Goal: Task Accomplishment & Management: Use online tool/utility

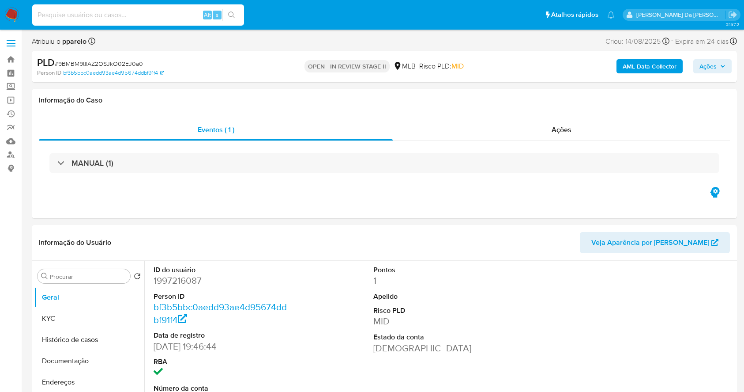
select select "10"
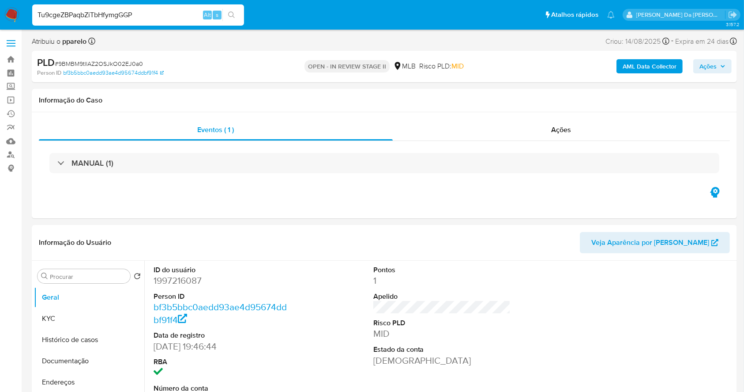
type input "Tu9cgeZBPaqbZiTbHfymgGGP"
click at [229, 15] on icon "search-icon" at bounding box center [231, 14] width 7 height 7
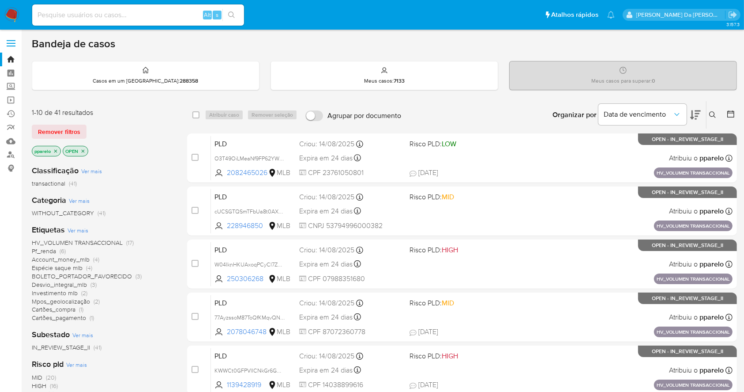
click at [101, 10] on input at bounding box center [138, 14] width 212 height 11
paste input "Tu9cgeZBPaqbZiTbHfymgGGP"
type input "Tu9cgeZBPaqbZiTbHfymgGGP"
click at [236, 15] on button "search-icon" at bounding box center [232, 15] width 18 height 12
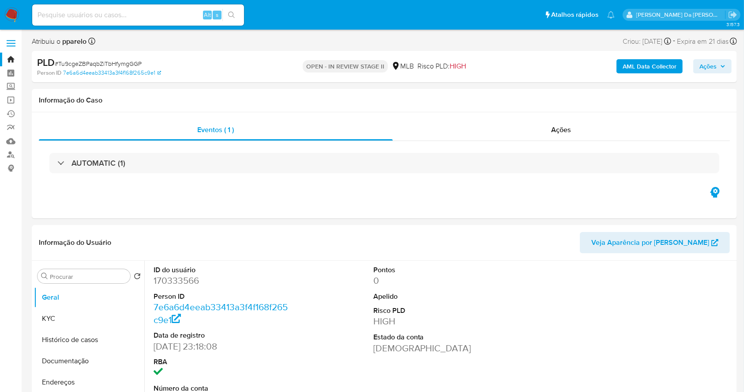
select select "10"
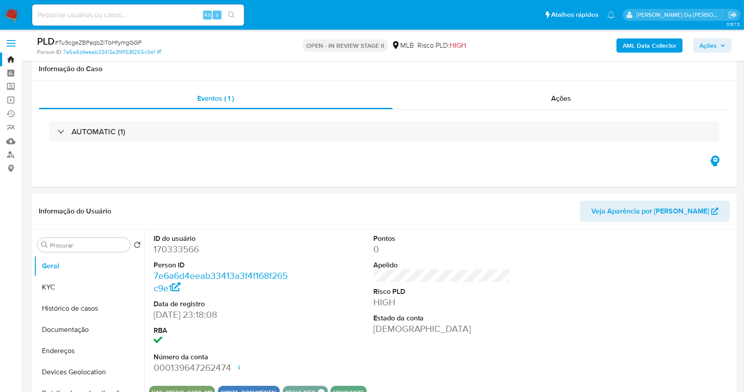
scroll to position [203, 0]
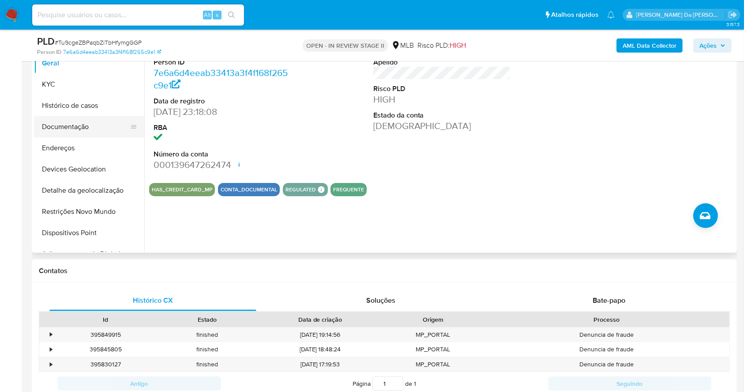
click at [77, 124] on button "Documentação" at bounding box center [85, 126] width 103 height 21
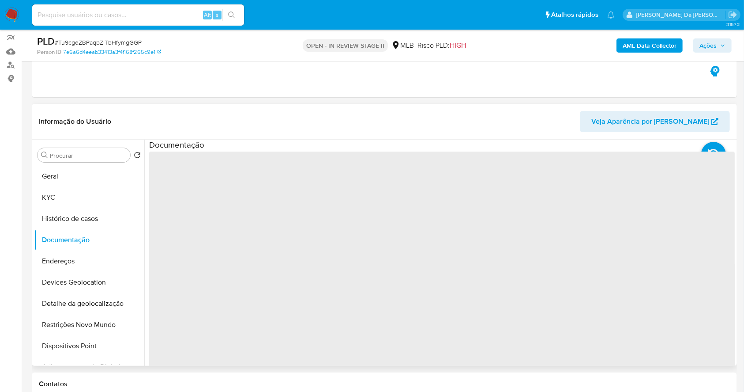
scroll to position [85, 0]
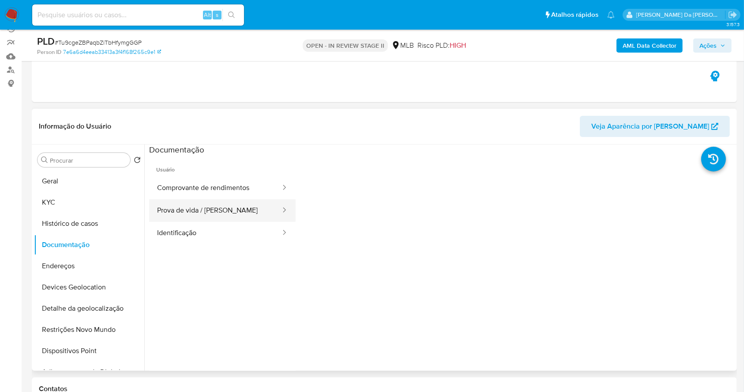
click at [203, 213] on button "Prova de vida / Selfie" at bounding box center [215, 210] width 132 height 23
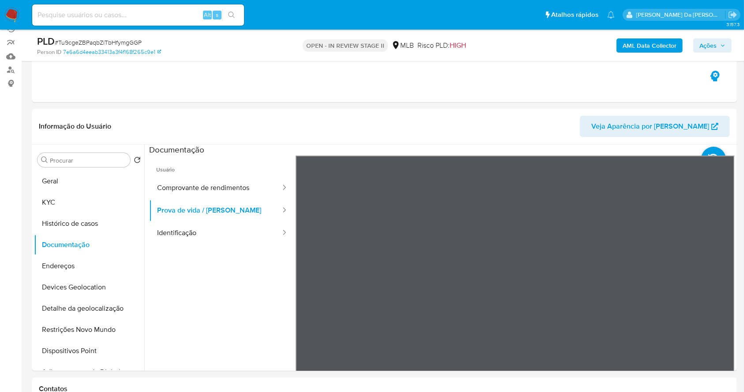
click at [176, 14] on input at bounding box center [138, 14] width 212 height 11
paste input "sffjR4zDCvZ07u6JyZKcwwnG"
type input "sffjR4zDCvZ07u6JyZKcwwnG"
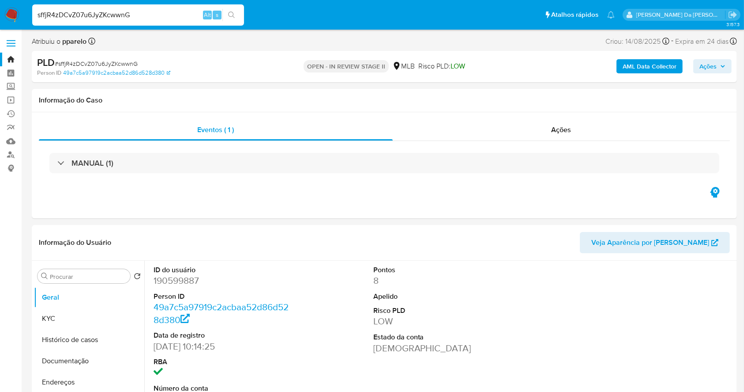
select select "10"
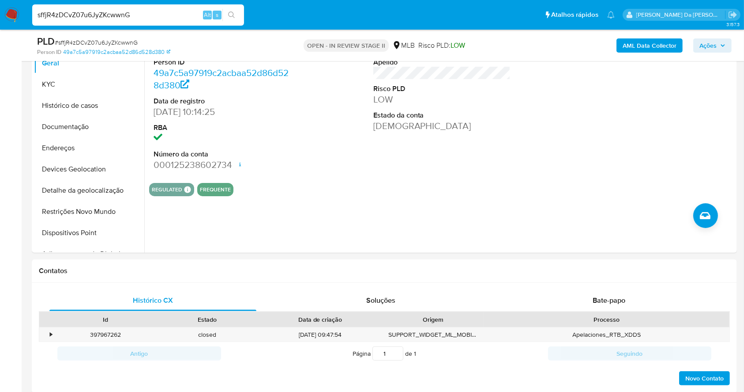
click at [186, 24] on div "sffjR4zDCvZ07u6JyZKcwwnG Alt s" at bounding box center [138, 14] width 212 height 21
click at [180, 14] on input "sffjR4zDCvZ07u6JyZKcwwnG" at bounding box center [138, 14] width 212 height 11
paste input "KWWCt0GFPVlICNkGr6GCOzYn"
type input "KWWCt0GFPVlICNkGr6GCOzYn"
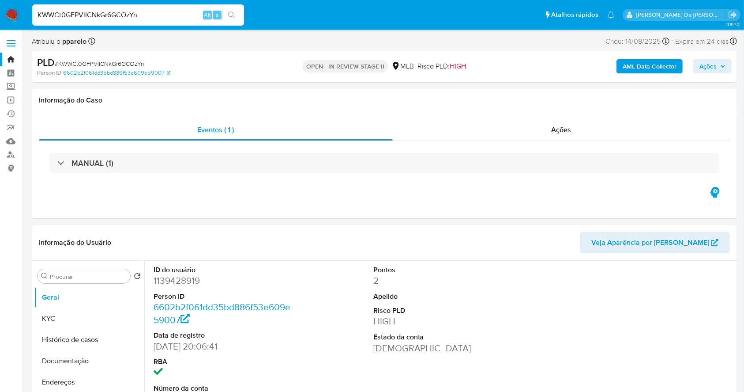
select select "10"
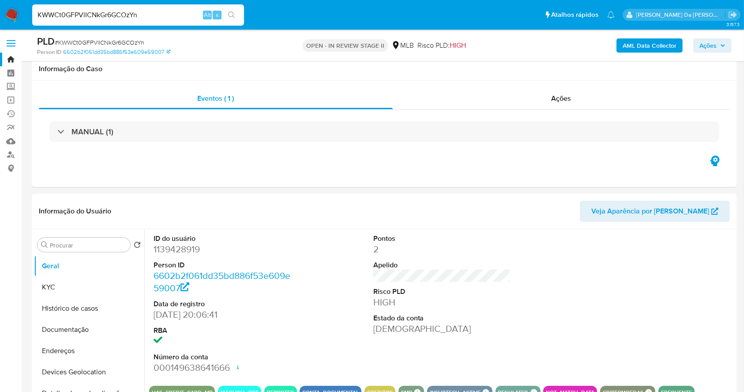
scroll to position [203, 0]
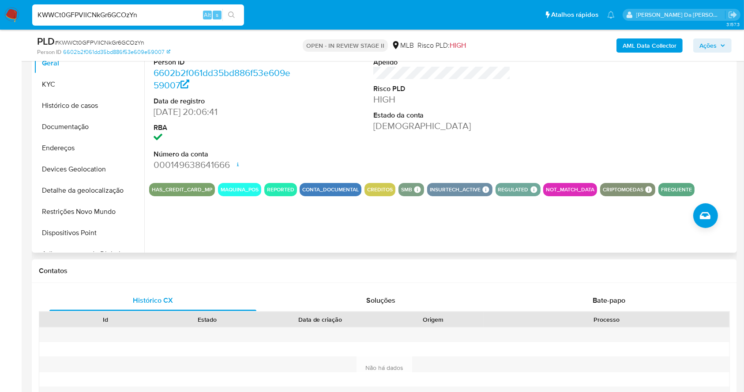
click at [620, 102] on div at bounding box center [662, 100] width 147 height 149
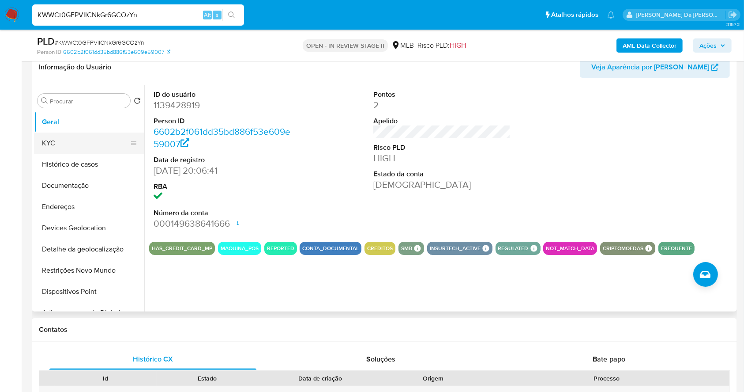
click at [61, 136] on button "KYC" at bounding box center [85, 142] width 103 height 21
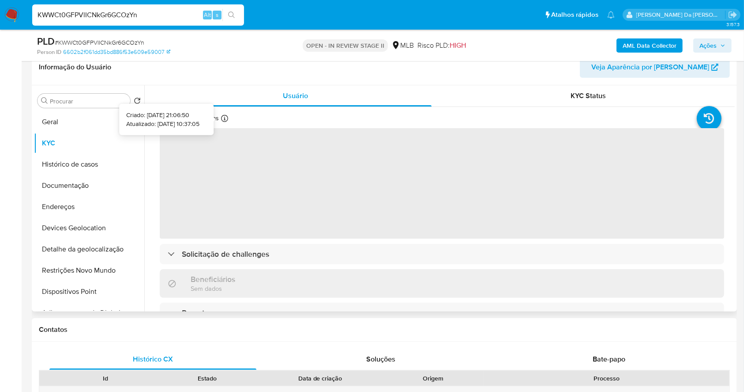
drag, startPoint x: 230, startPoint y: 120, endPoint x: 221, endPoint y: 121, distance: 8.5
click at [221, 121] on div "Atualizado há 5 horas Criado: 08/06/2022 21:06:50 Atualizado: 04/09/2025 10:37:…" at bounding box center [207, 119] width 95 height 11
click at [221, 121] on icon at bounding box center [224, 118] width 7 height 7
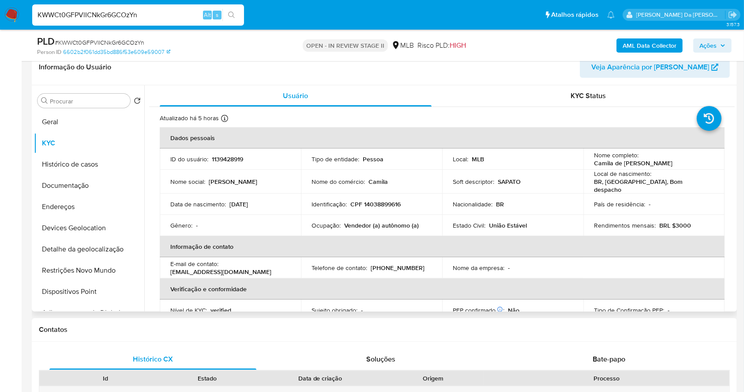
click at [221, 121] on icon at bounding box center [224, 118] width 7 height 7
click at [221, 119] on icon at bounding box center [224, 118] width 7 height 7
click at [221, 117] on icon at bounding box center [224, 118] width 7 height 7
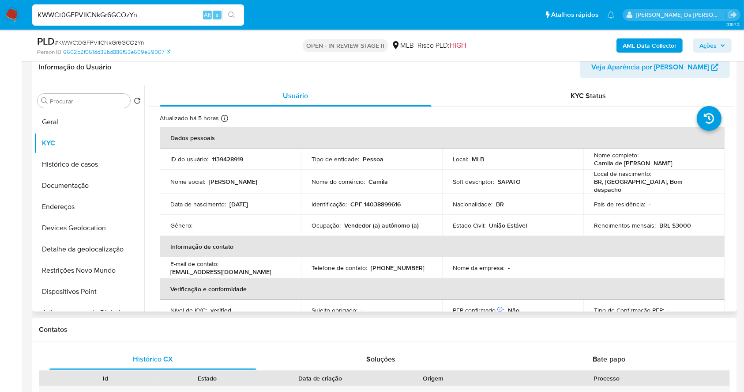
click at [251, 119] on div "Atualizado há 5 horas Criado: 08/06/2022 21:06:50 Atualizado: 04/09/2025 10:37:…" at bounding box center [207, 119] width 95 height 11
click at [223, 119] on icon at bounding box center [224, 118] width 7 height 7
click at [177, 19] on input "KWWCt0GFPVlICNkGr6GCOzYn" at bounding box center [138, 14] width 212 height 11
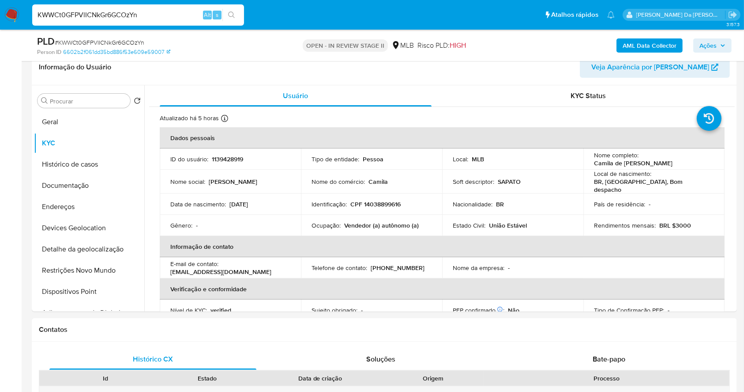
paste input "oPRlgHniVOWe8rU1Pq8vREq"
type input "KoPRlgHniVOWe8rU1Pq8vREq"
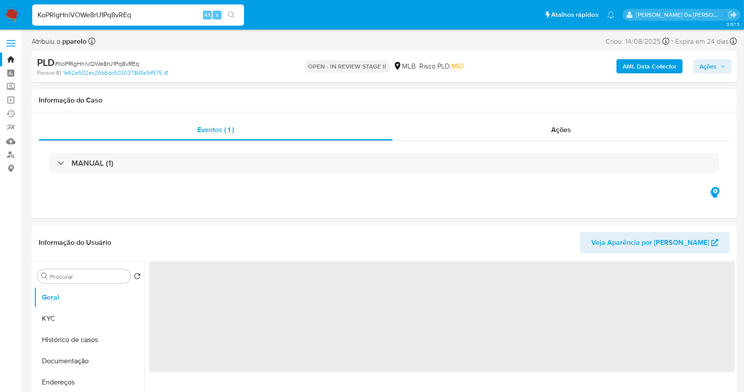
select select "10"
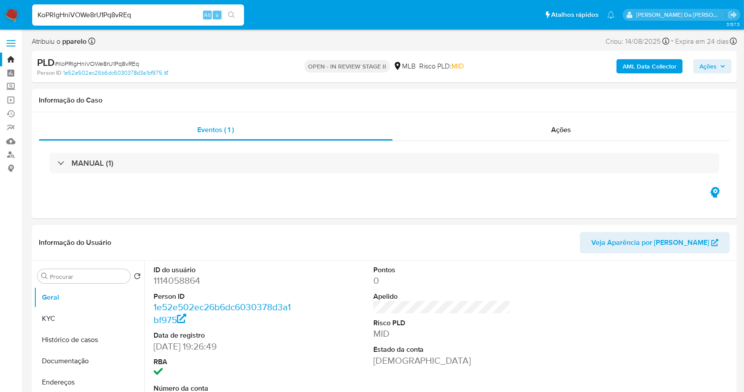
scroll to position [203, 0]
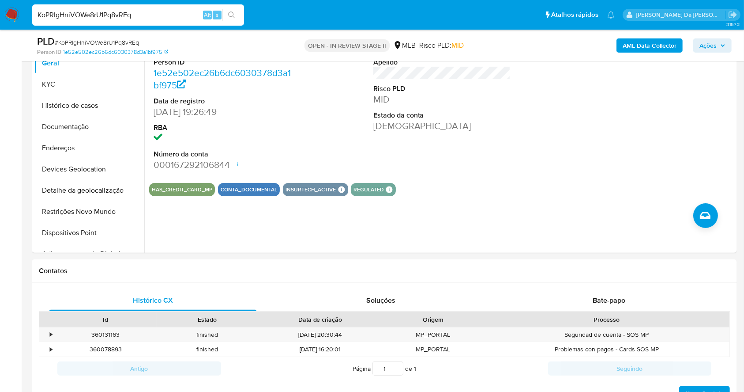
click at [176, 15] on input "KoPRlgHniVOWe8rU1Pq8vREq" at bounding box center [138, 14] width 212 height 11
paste input "ieA8ToVkDYUIh3J5Lu8037Ak"
type input "ieA8ToVkDYUIh3J5Lu8037Ak"
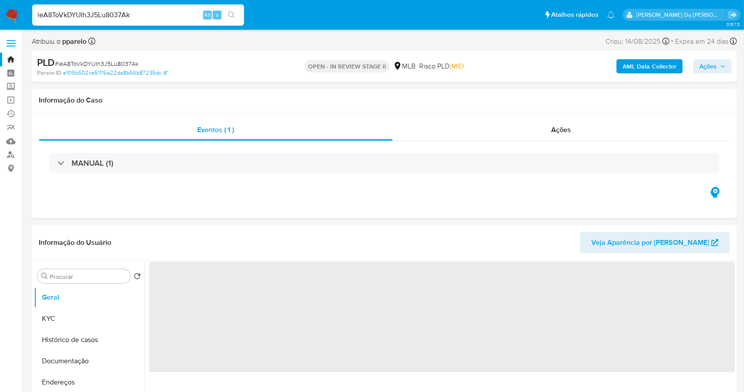
select select "10"
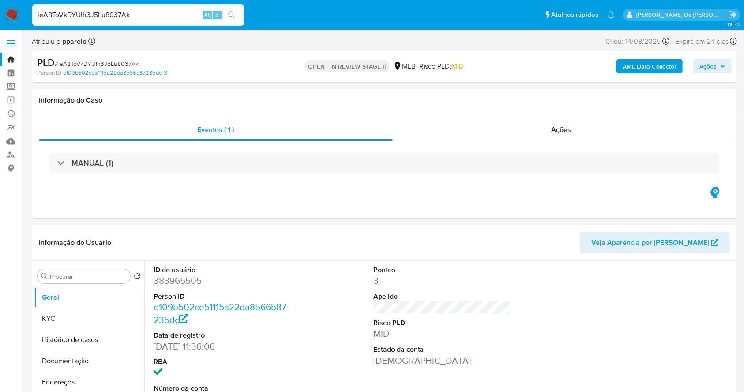
scroll to position [203, 0]
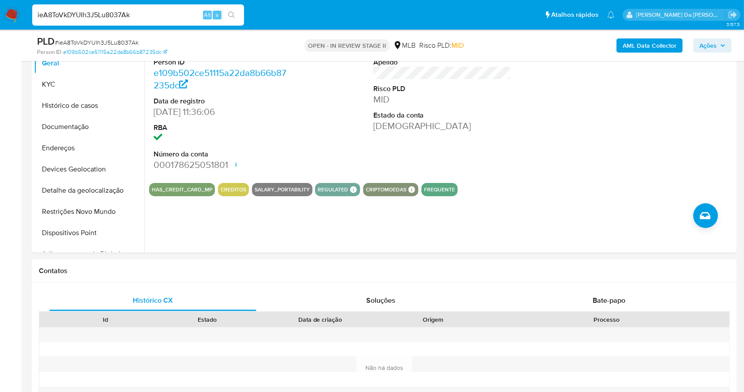
click at [192, 12] on input "ieA8ToVkDYUIh3J5Lu8037Ak" at bounding box center [138, 14] width 212 height 11
paste input "B3fNmH5P1mHszNbv0uNfhfWO"
type input "B3fNmH5P1mHszNbv0uNfhfWO"
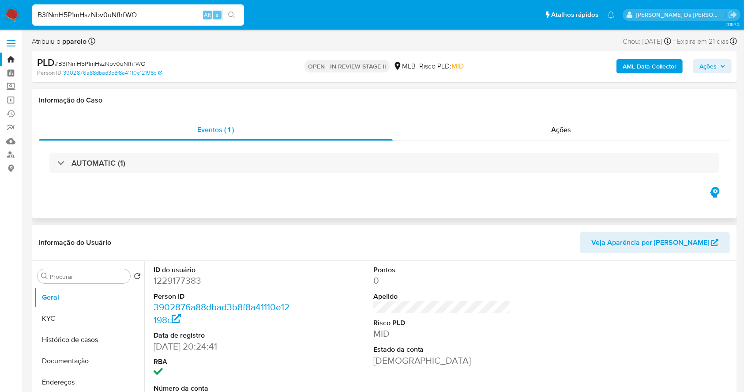
select select "10"
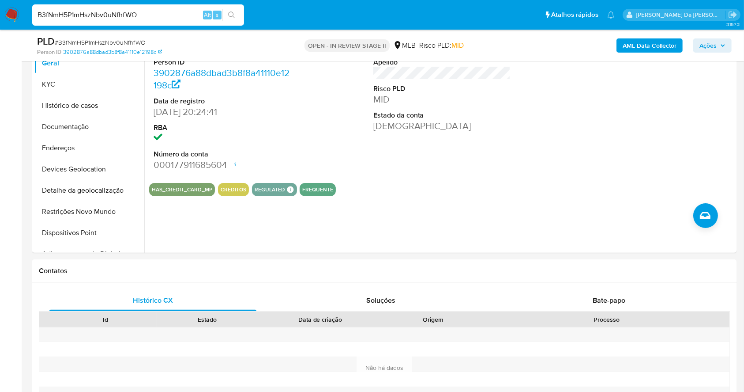
click at [171, 12] on input "B3fNmH5P1mHszNbv0uNfhfWO" at bounding box center [138, 14] width 212 height 11
paste input "I3Acu1X0dXWgDGiRIpCDL10"
type input "I3Acu1X0dXWgDGiRIpCDL10O"
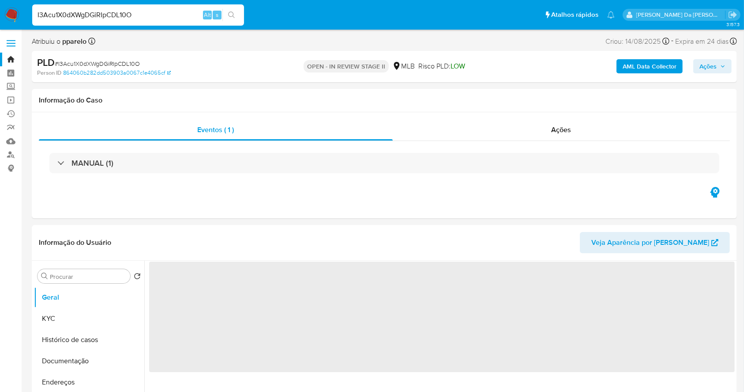
select select "10"
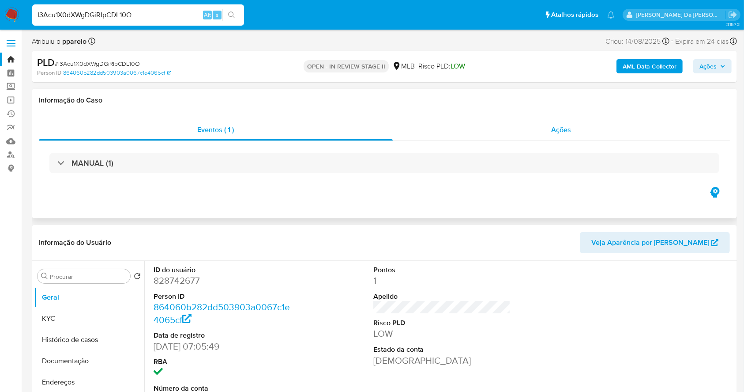
click at [564, 127] on span "Ações" at bounding box center [562, 130] width 20 height 10
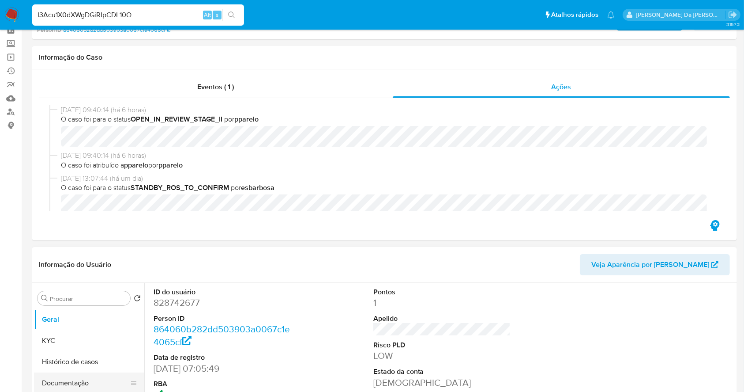
scroll to position [59, 0]
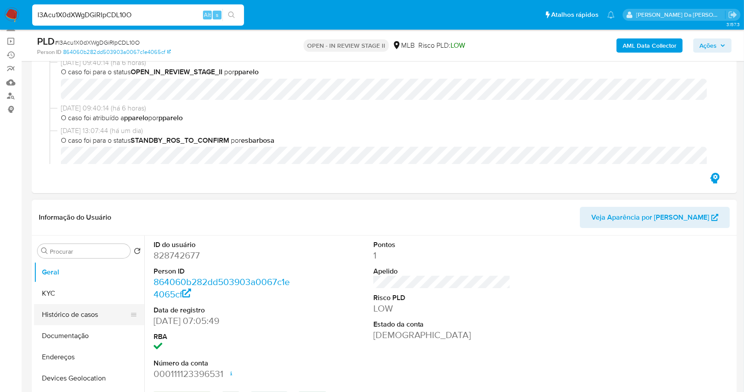
click at [77, 320] on button "Histórico de casos" at bounding box center [85, 314] width 103 height 21
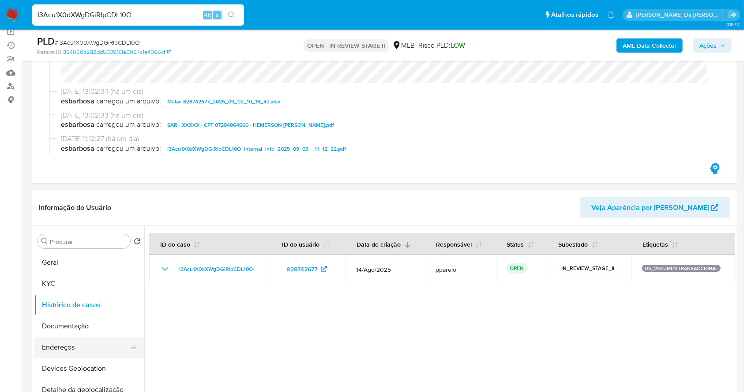
scroll to position [117, 0]
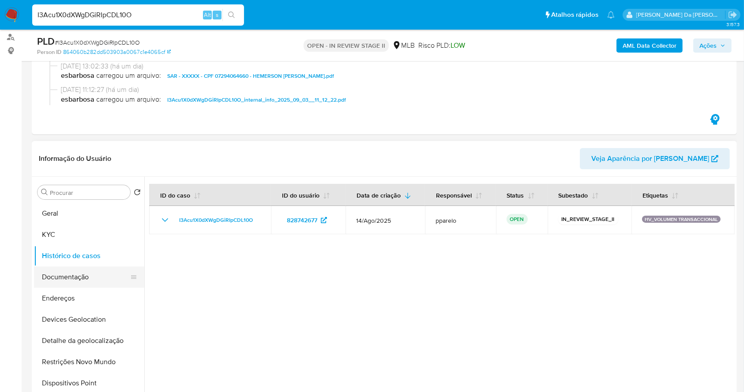
click at [77, 274] on button "Documentação" at bounding box center [85, 276] width 103 height 21
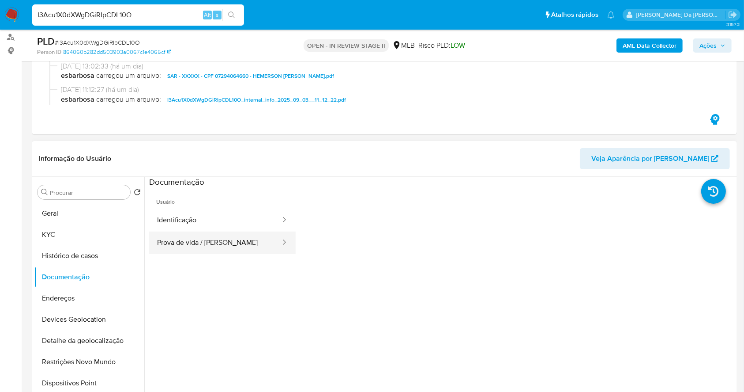
click at [229, 242] on button "Prova de vida / Selfie" at bounding box center [215, 242] width 132 height 23
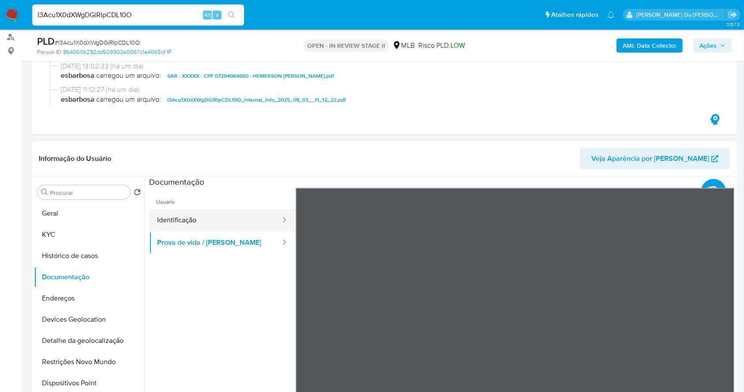
drag, startPoint x: 230, startPoint y: 225, endPoint x: 240, endPoint y: 223, distance: 10.5
click at [229, 225] on button "Identificação" at bounding box center [215, 220] width 132 height 23
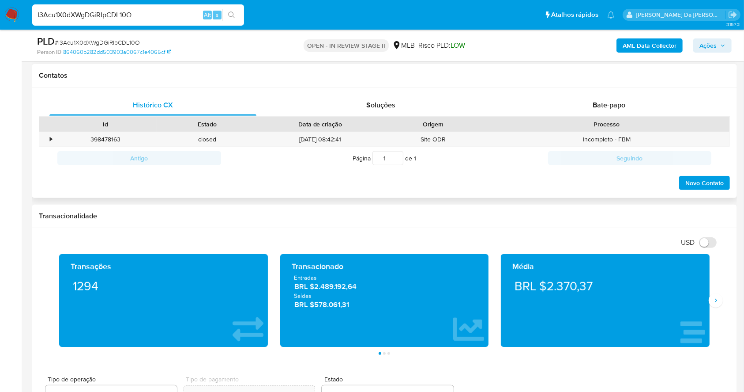
scroll to position [412, 0]
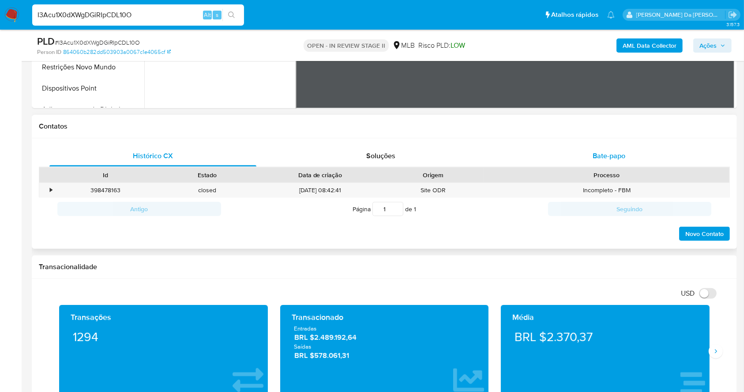
click at [602, 157] on span "Bate-papo" at bounding box center [609, 156] width 33 height 10
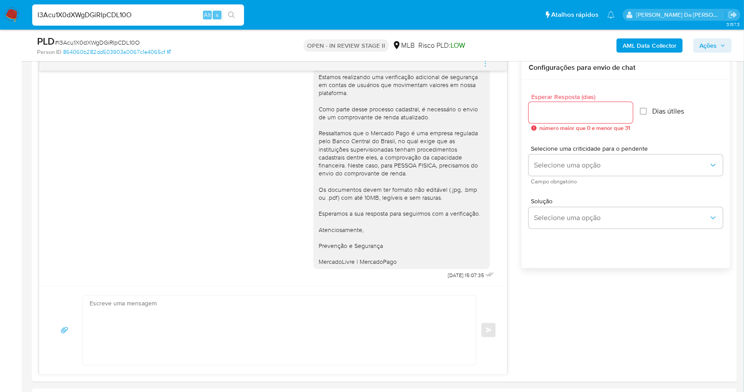
scroll to position [21, 0]
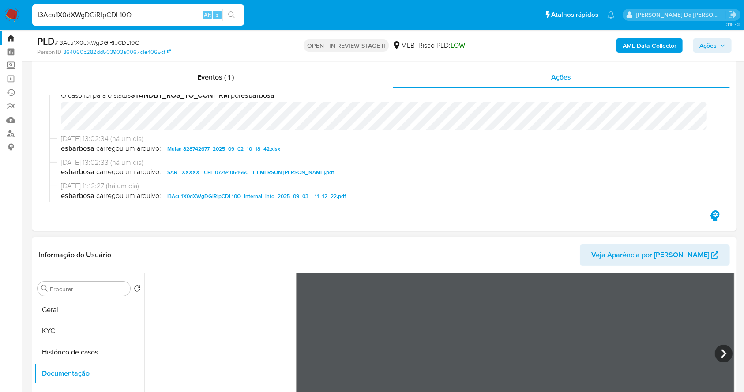
click at [266, 320] on ul "Usuário Identificação Prova de vida / Selfie" at bounding box center [222, 337] width 147 height 254
click at [178, 15] on input "I3Acu1X0dXWgDGiRIpCDL10O" at bounding box center [138, 14] width 212 height 11
paste input "9HWbn1xwzEglIYaGJeJzHEd7"
type input "9HWbn1xwzEglIYaGJeJzHEd7"
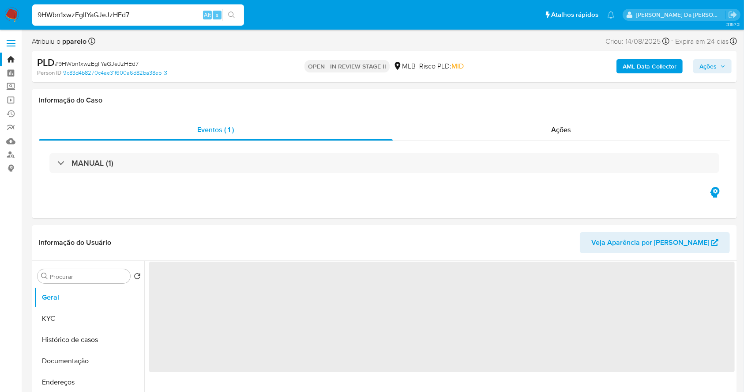
select select "10"
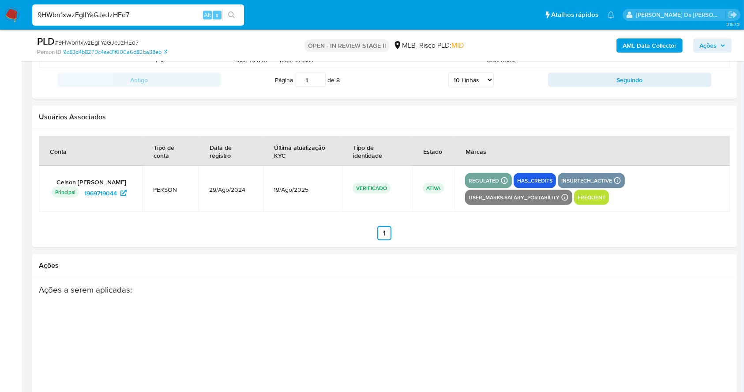
scroll to position [53, 0]
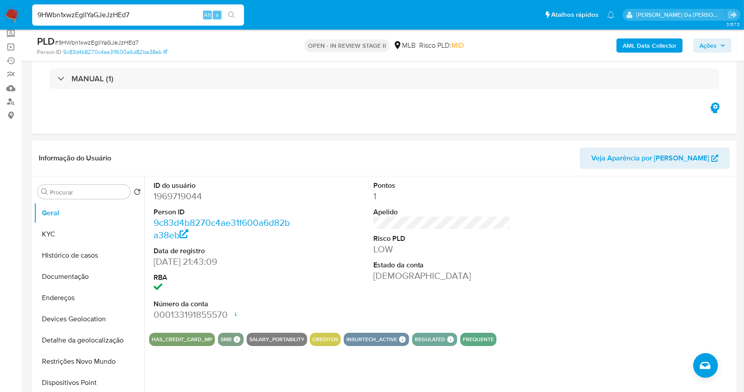
click at [135, 15] on input "9HWbn1xwzEglIYaGJeJzHEd7" at bounding box center [138, 14] width 212 height 11
click at [249, 113] on div "Eventos ( 1 ) Ações MANUAL (1)" at bounding box center [385, 81] width 706 height 106
click at [180, 14] on input "9HWbn1xwzEglIYaGJeJzHEd7" at bounding box center [138, 14] width 212 height 11
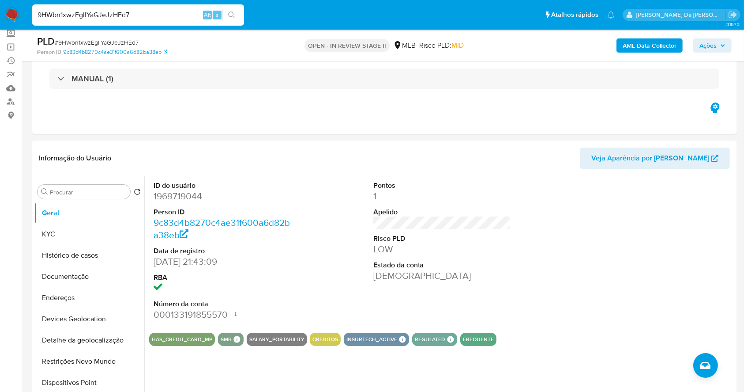
paste input "KyyRVcwSmgPZOKetSWVoXRYc"
type input "KyyRVcwSmgPZOKetSWVoXRYc"
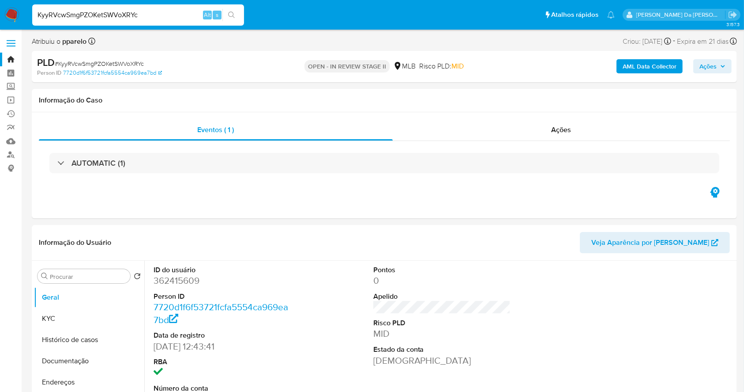
select select "10"
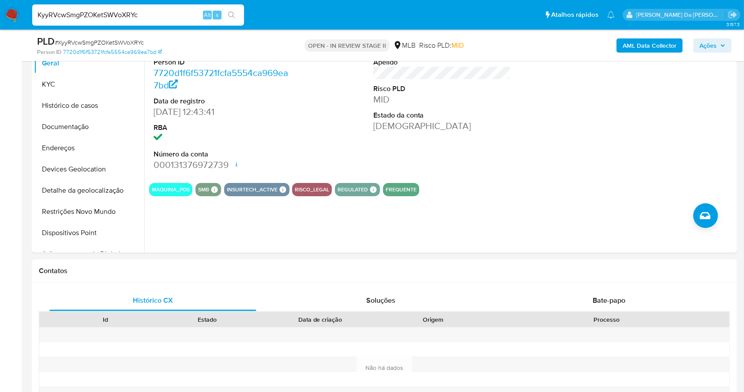
click at [134, 14] on input "KyyRVcwSmgPZOKetSWVoXRYc" at bounding box center [138, 14] width 212 height 11
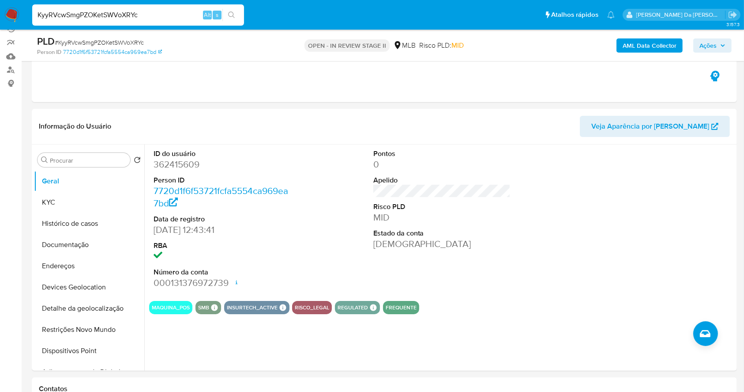
click at [163, 14] on input "KyyRVcwSmgPZOKetSWVoXRYc" at bounding box center [138, 14] width 212 height 11
paste input "GdMav45bsIBOwtAzIjTWePVP"
type input "GdMav45bsIBOwtAzIjTWePVP"
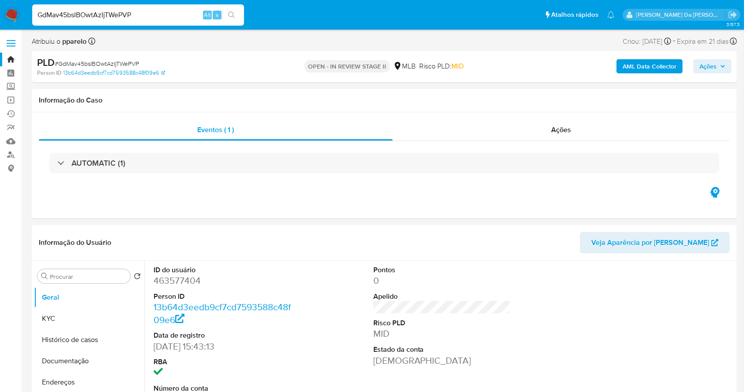
select select "10"
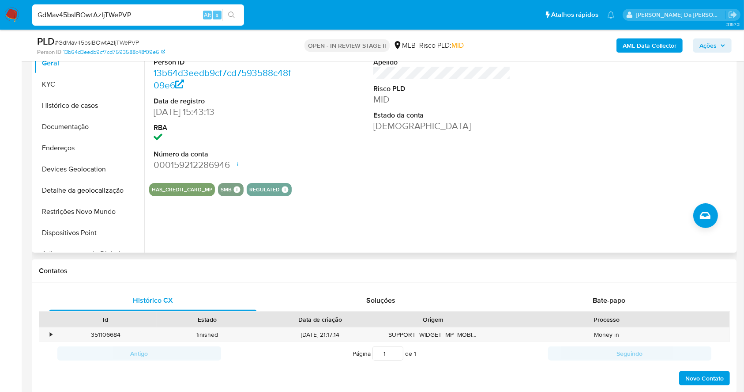
scroll to position [144, 0]
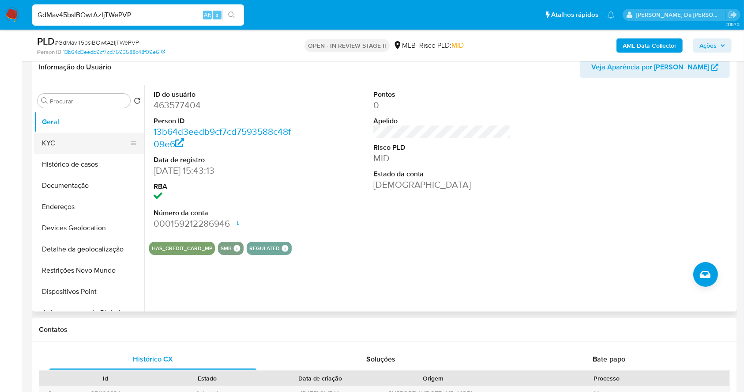
click at [84, 135] on button "KYC" at bounding box center [85, 142] width 103 height 21
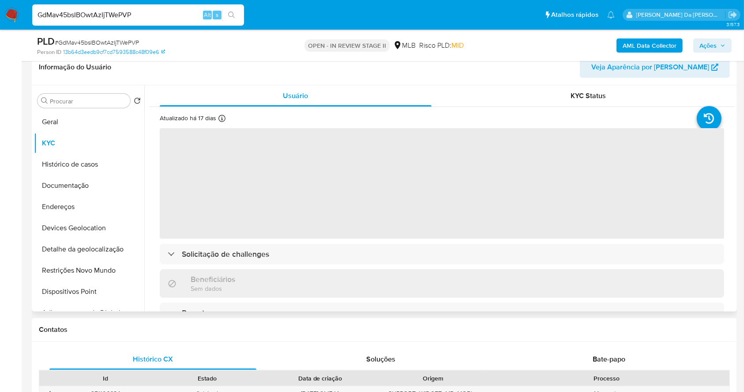
click at [221, 120] on icon at bounding box center [222, 118] width 7 height 7
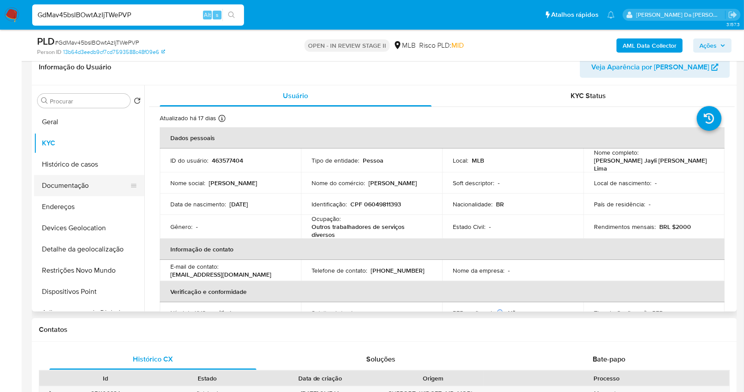
click at [77, 183] on button "Documentação" at bounding box center [85, 185] width 103 height 21
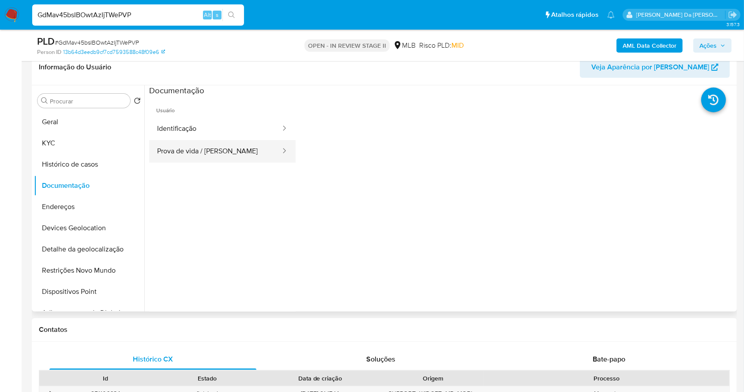
click at [217, 144] on button "Prova de vida / Selfie" at bounding box center [215, 151] width 132 height 23
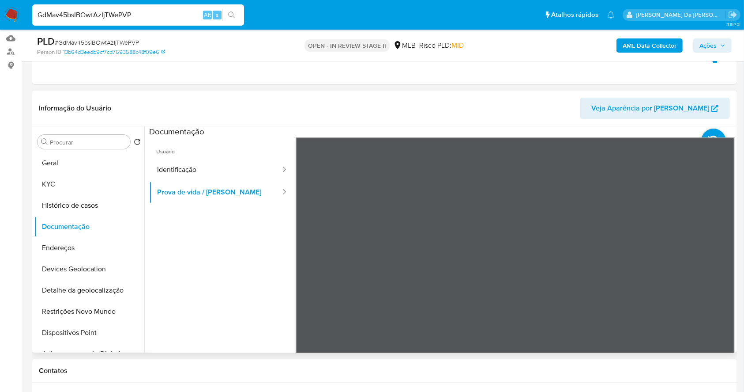
scroll to position [85, 0]
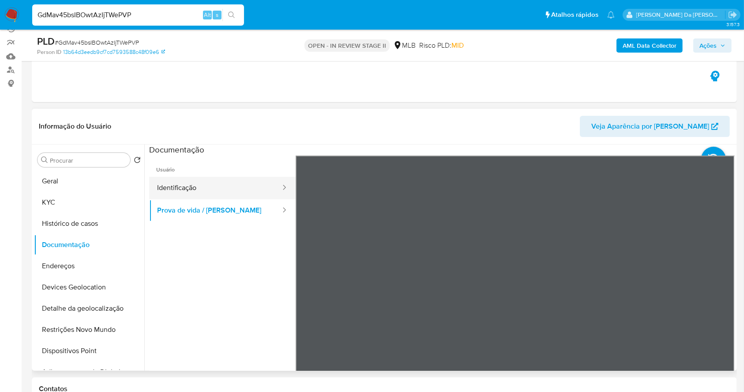
click at [175, 178] on button "Identificação" at bounding box center [215, 188] width 132 height 23
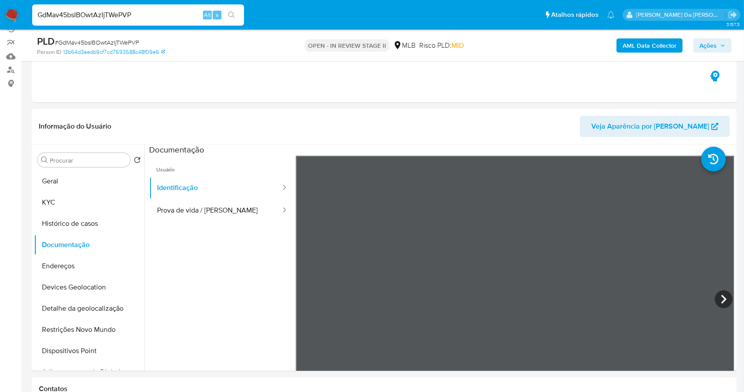
click at [186, 15] on input "GdMav45bsIBOwtAzIjTWePVP" at bounding box center [138, 14] width 212 height 11
paste input "Vdt5cc6PnovX0QeTHuixM5fs"
type input "Vdt5cc6PnovX0QeTHuixM5fs"
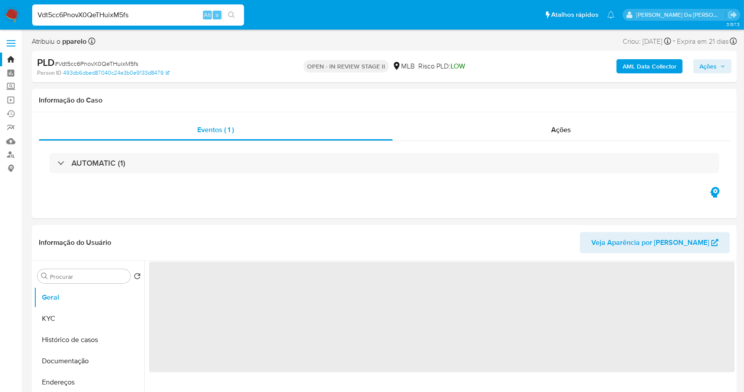
select select "10"
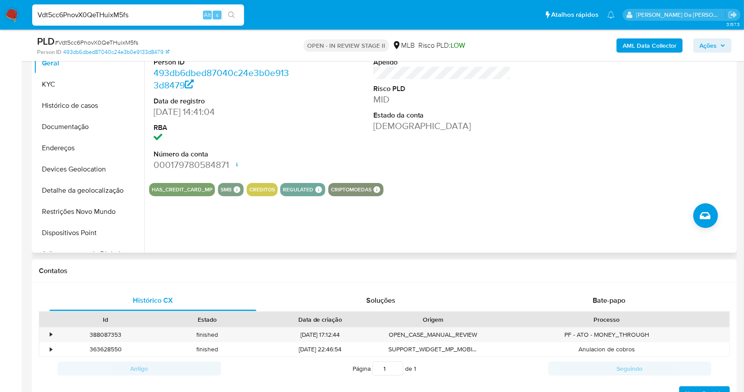
scroll to position [85, 0]
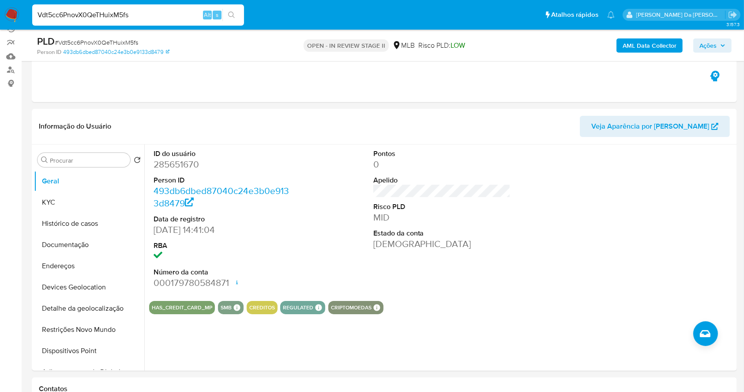
click at [159, 19] on input "Vdt5cc6PnovX0QeTHuixM5fs" at bounding box center [138, 14] width 212 height 11
paste input "cUCSGTQSmTFbUa8t0AXTdlen"
type input "cUCSGTQSmTFbUa8t0AXTdlen"
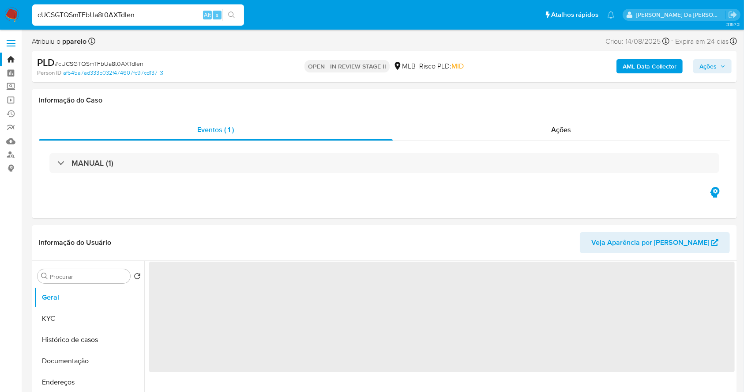
click at [724, 68] on icon "button" at bounding box center [723, 66] width 5 height 5
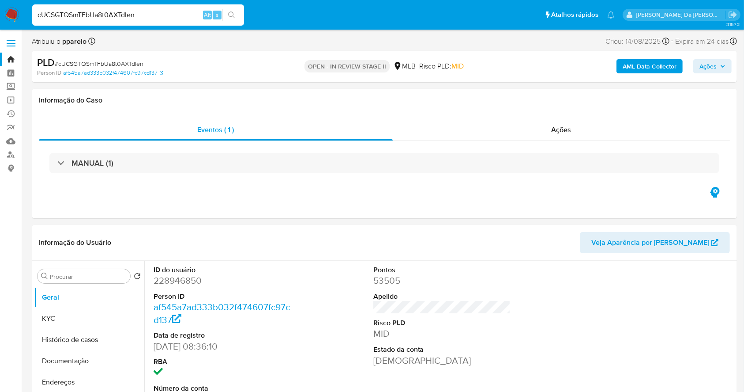
select select "10"
click at [711, 65] on span "Ações" at bounding box center [708, 66] width 17 height 14
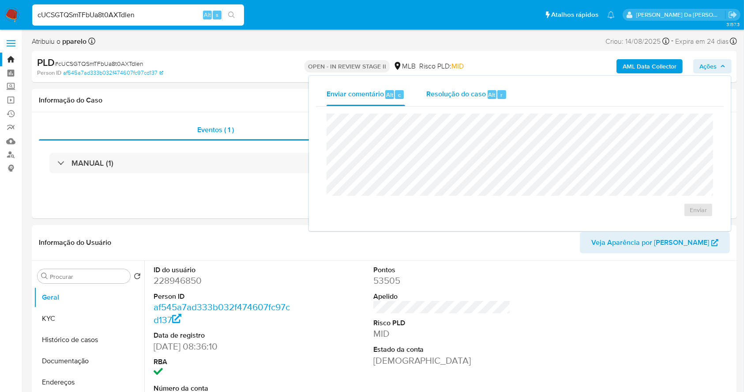
click at [477, 90] on span "Resolução do caso" at bounding box center [457, 94] width 60 height 10
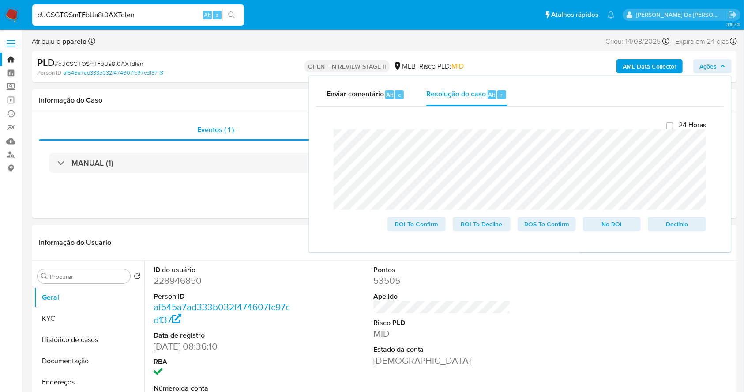
click at [172, 21] on div "cUCSGTQSmTFbUa8t0AXTdlen Alt s" at bounding box center [138, 14] width 212 height 21
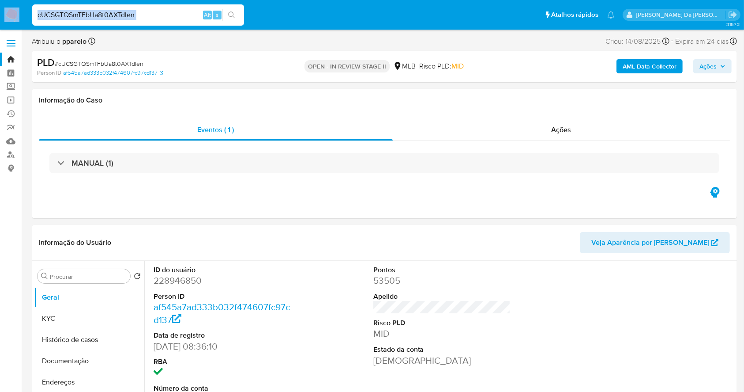
click at [172, 21] on div "cUCSGTQSmTFbUa8t0AXTdlen Alt s" at bounding box center [138, 14] width 212 height 21
click at [169, 17] on input "cUCSGTQSmTFbUa8t0AXTdlen" at bounding box center [138, 14] width 212 height 11
click at [703, 67] on span "Ações" at bounding box center [708, 66] width 17 height 14
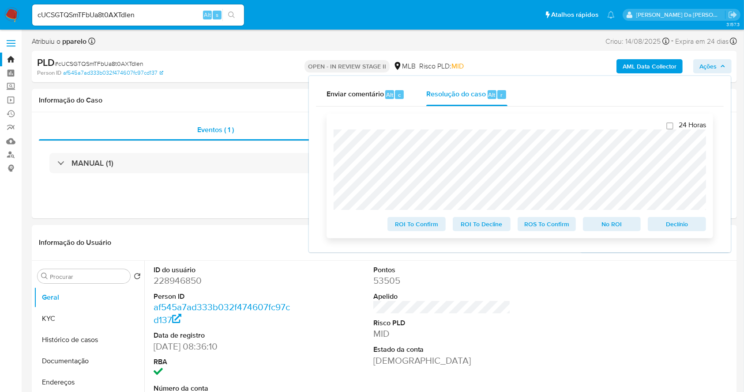
click at [329, 161] on div "24 Horas ROI To Confirm ROI To Decline ROS To Confirm No ROI Declínio" at bounding box center [520, 175] width 387 height 125
click at [675, 228] on span "Declínio" at bounding box center [677, 224] width 46 height 12
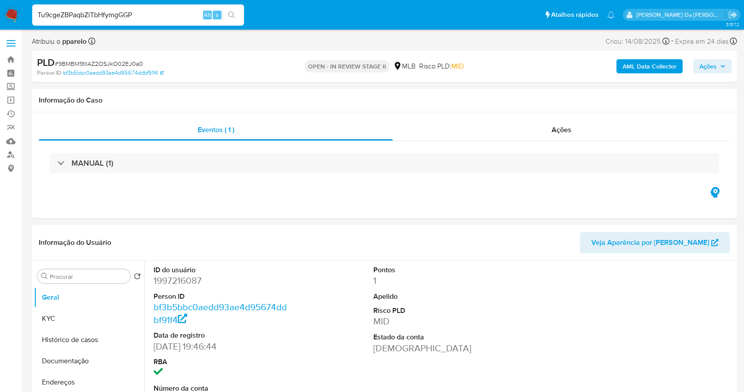
select select "10"
click at [142, 18] on input "Tu9cgeZBPaqbZiTbHfymgGGP" at bounding box center [138, 14] width 212 height 11
paste input "Ue9b4o7llBcuiI6kWviXSMQ9"
type input "Ue9b4o7llBcuiI6kWviXSMQ9"
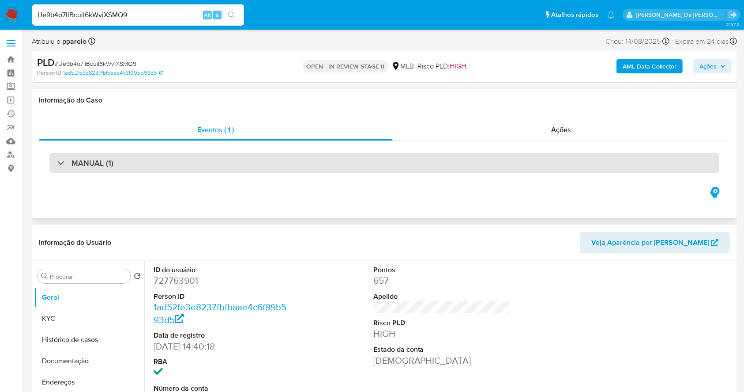
select select "10"
click at [98, 162] on h3 "MANUAL (1)" at bounding box center [93, 163] width 42 height 10
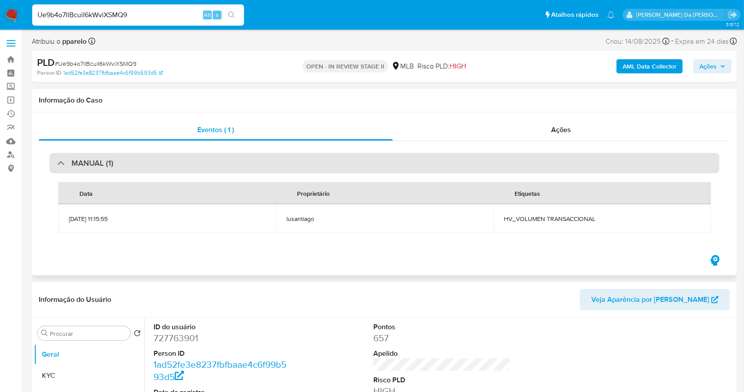
click at [102, 168] on div "MANUAL (1)" at bounding box center [384, 163] width 670 height 20
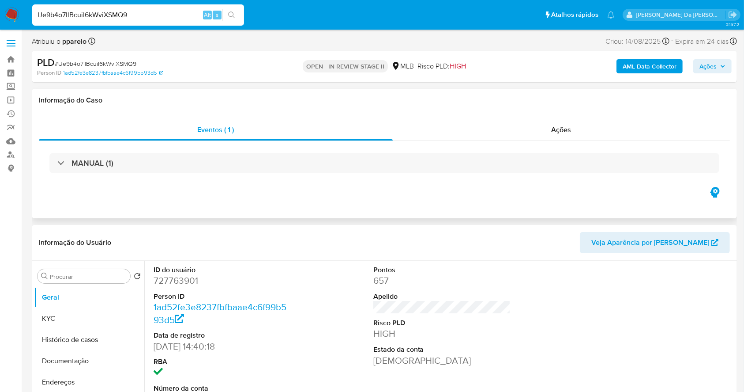
click at [563, 141] on div "MANUAL (1)" at bounding box center [384, 163] width 691 height 44
click at [560, 134] on span "Ações" at bounding box center [562, 130] width 20 height 10
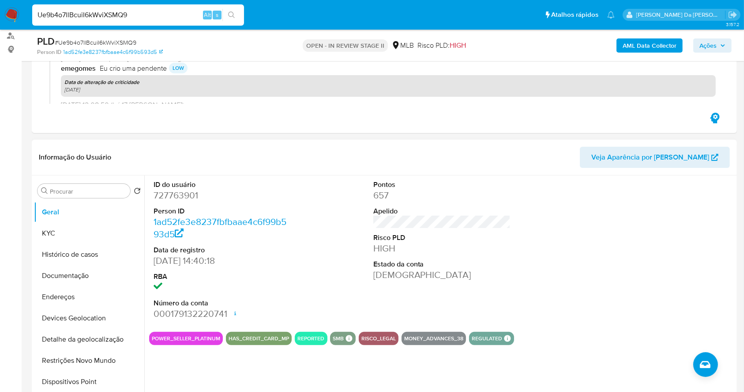
scroll to position [177, 0]
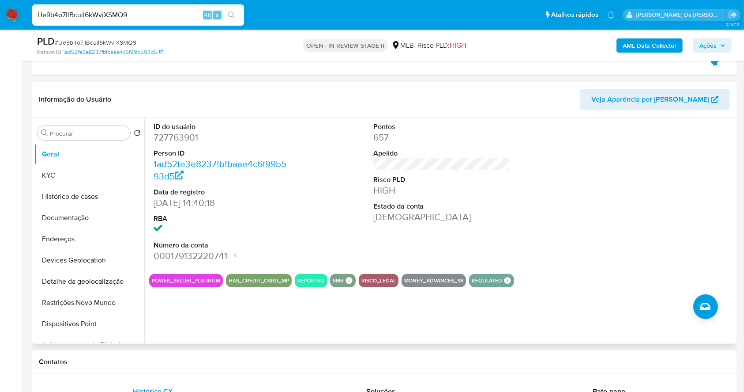
click at [158, 204] on dd "12/03/2021 14:40:18" at bounding box center [223, 202] width 138 height 12
drag, startPoint x: 158, startPoint y: 204, endPoint x: 204, endPoint y: 205, distance: 46.4
click at [204, 205] on dd "12/03/2021 14:40:18" at bounding box center [223, 202] width 138 height 12
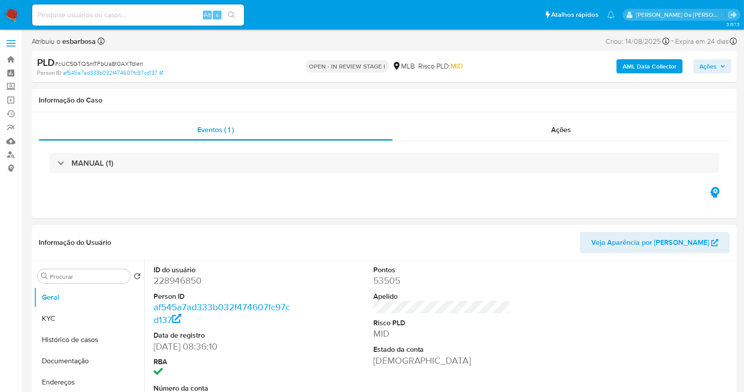
click at [193, 281] on dd "228946850" at bounding box center [223, 280] width 138 height 12
select select "10"
click at [193, 281] on dd "228946850" at bounding box center [223, 280] width 138 height 12
click at [176, 19] on input at bounding box center [138, 14] width 212 height 11
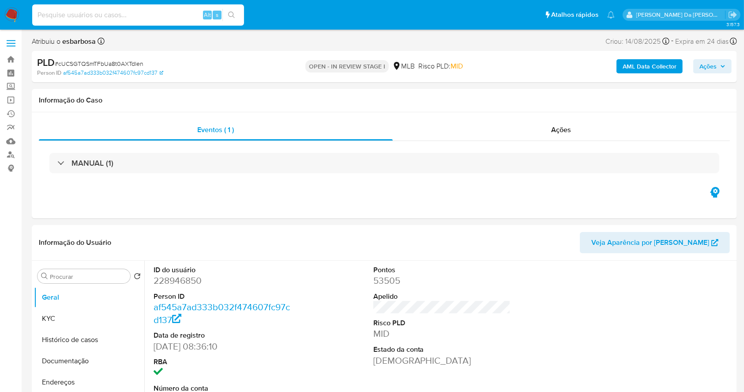
paste input "SiDCq1q3B1GvTgbHNYmuRbm7"
type input "SiDCq1q3B1GvTgbHNYmuRbm7"
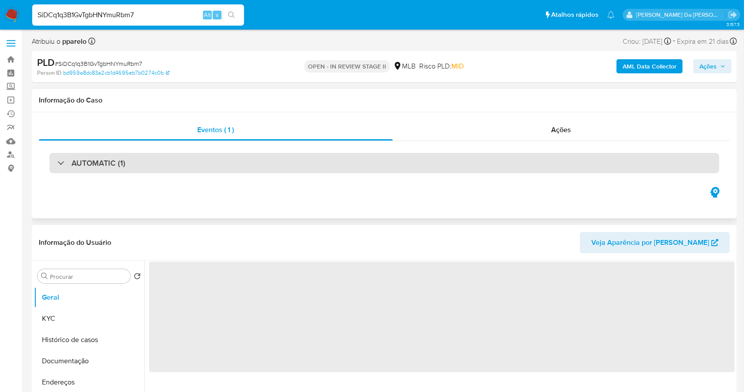
click at [109, 165] on h3 "AUTOMATIC (1)" at bounding box center [99, 163] width 54 height 10
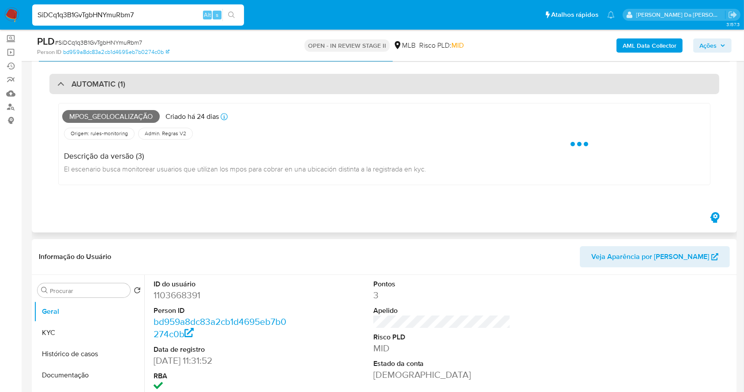
scroll to position [59, 0]
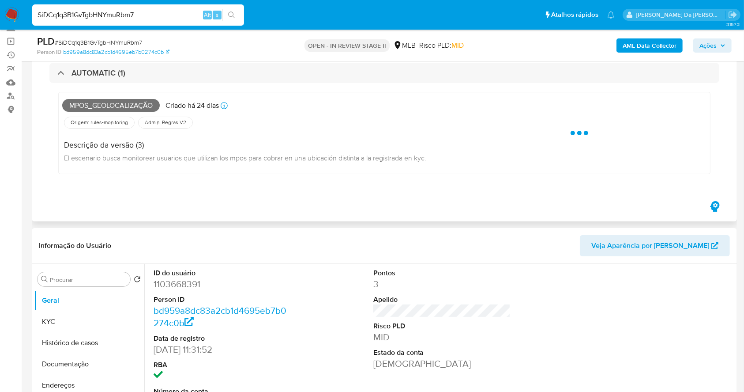
select select "10"
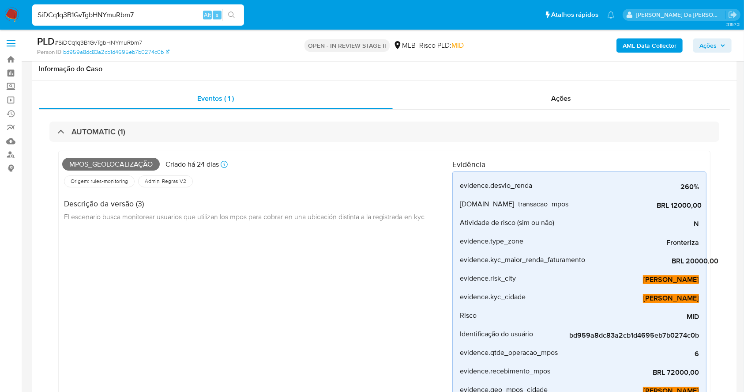
scroll to position [463, 0]
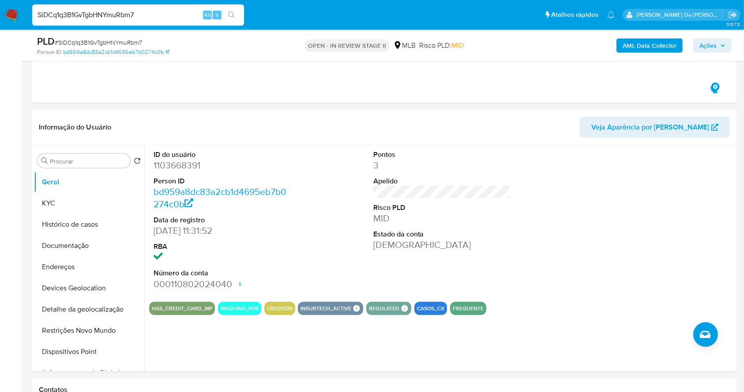
click at [196, 15] on input "SiDCq1q3B1GvTgbHNYmuRbm7" at bounding box center [138, 14] width 212 height 11
click at [195, 15] on input "SiDCq1q3B1GvTgbHNYmuRbm7" at bounding box center [138, 14] width 212 height 11
paste input "DPf0AOxNDFoGVsaDwKN4VdeJ"
type input "DPf0AOxNDFoGVsaDwKN4VdeJ"
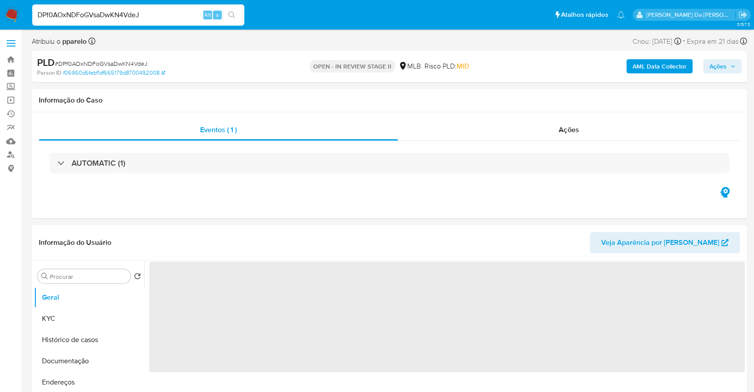
select select "10"
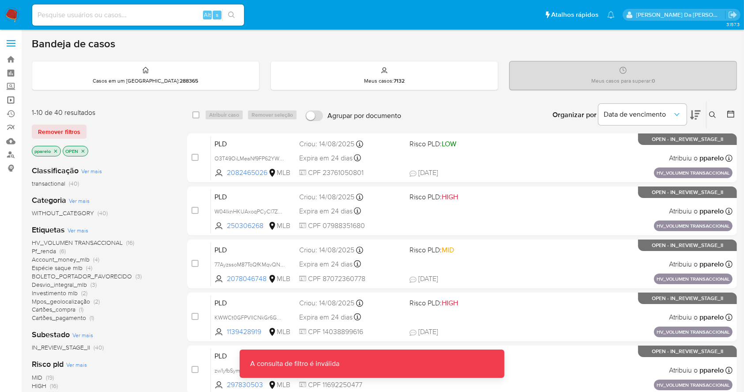
click at [11, 101] on link "Operações em massa" at bounding box center [52, 100] width 105 height 14
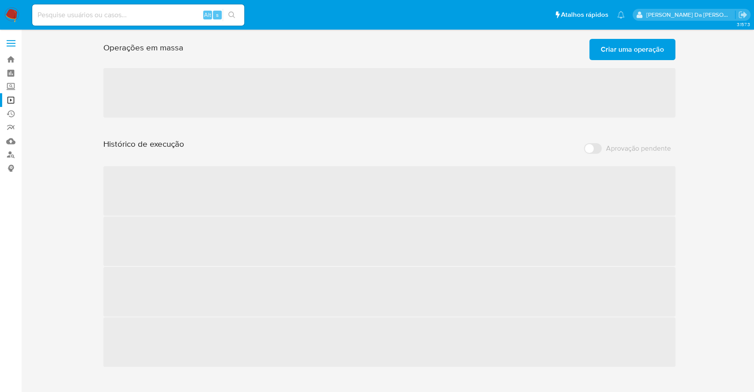
click at [634, 40] on span "Criar uma operação" at bounding box center [631, 49] width 63 height 19
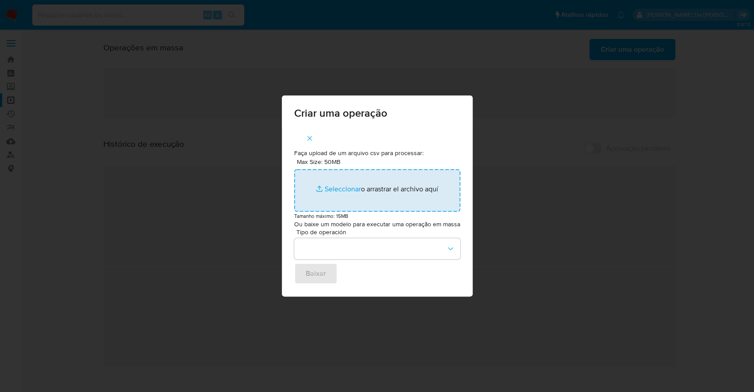
click at [346, 188] on input "Max Size: 50MB Seleccionar archivos" at bounding box center [377, 190] width 166 height 42
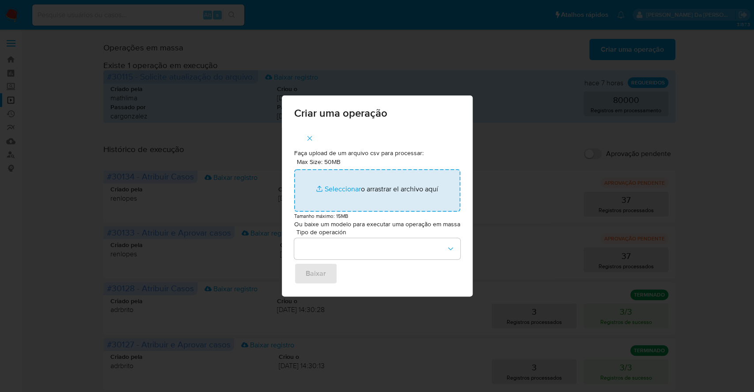
click at [339, 191] on input "Max Size: 50MB Seleccionar archivos" at bounding box center [377, 190] width 166 height 42
click at [341, 187] on input "Max Size: 50MB Seleccionar archivos" at bounding box center [377, 190] width 166 height 42
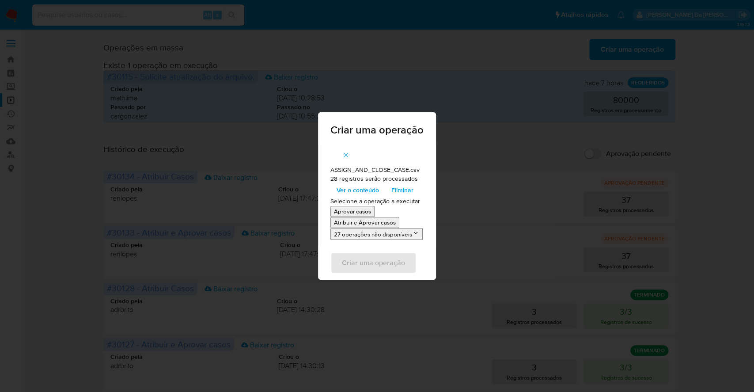
click at [359, 223] on p "Atribuir e Aprovar casos" at bounding box center [365, 222] width 62 height 8
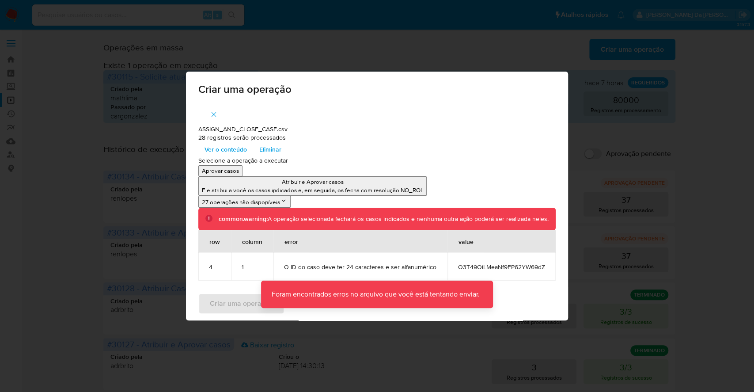
click at [379, 270] on td "O ID do caso deve ter 24 caracteres e ser alfanumérico" at bounding box center [360, 266] width 174 height 28
click at [493, 267] on span "O3T49OiLMeaNf9FP62YW69dZ" at bounding box center [501, 267] width 87 height 8
copy span "O3T49OiLMeaNf9FP62YW69dZ"
click at [593, 174] on div "Criar uma operação ASSIGN_AND_CLOSE_CASE.csv 28 registros serão processados Ver…" at bounding box center [377, 196] width 754 height 392
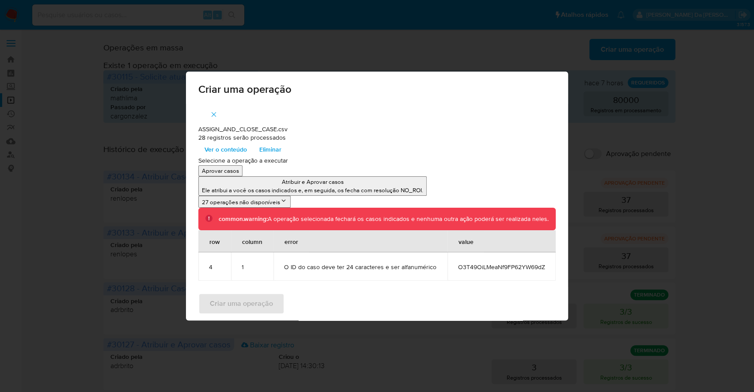
click at [211, 107] on span "button" at bounding box center [214, 114] width 8 height 19
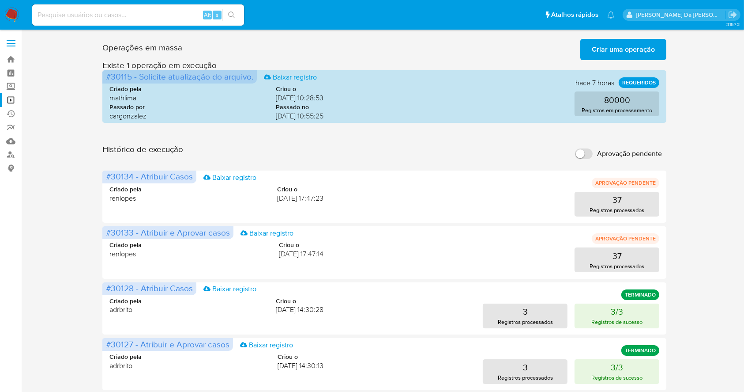
click at [610, 53] on span "Criar uma operação" at bounding box center [623, 49] width 63 height 19
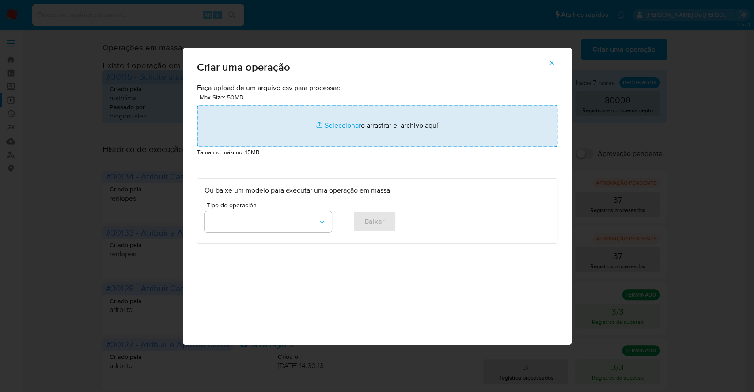
click at [335, 127] on input "file" at bounding box center [377, 126] width 360 height 42
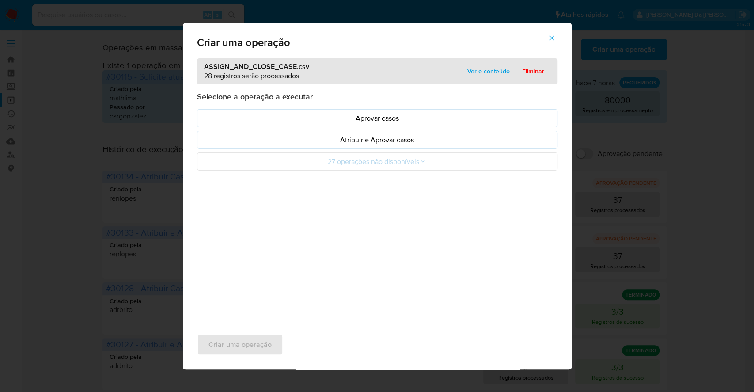
click at [491, 70] on span "Ver o conteúdo" at bounding box center [488, 71] width 42 height 12
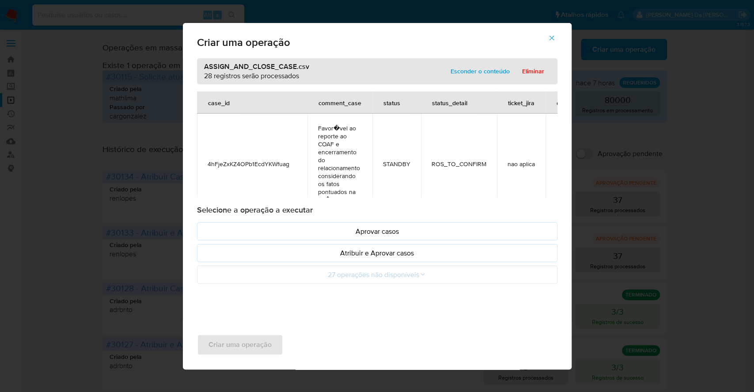
click at [491, 70] on span "Esconder o conteúdo" at bounding box center [479, 71] width 59 height 12
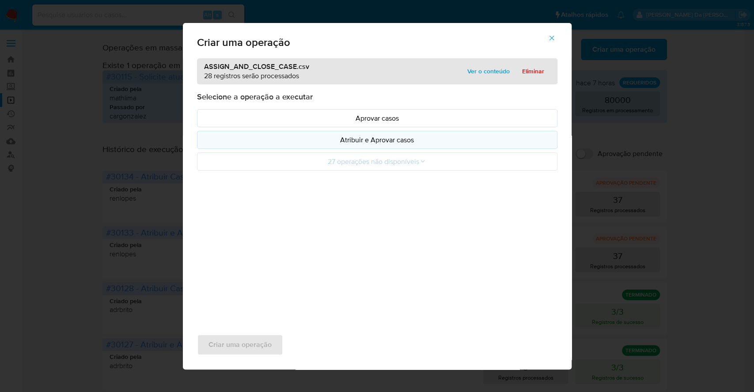
click at [382, 136] on p "Atribuir e Aprovar casos" at bounding box center [376, 140] width 345 height 10
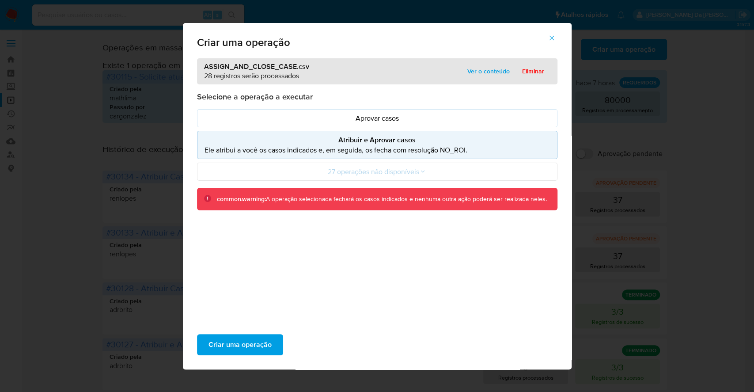
click at [481, 72] on span "Ver o conteúdo" at bounding box center [488, 71] width 42 height 12
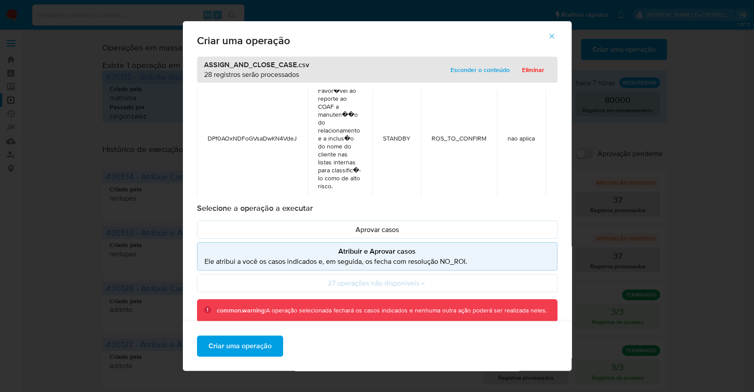
scroll to position [219, 0]
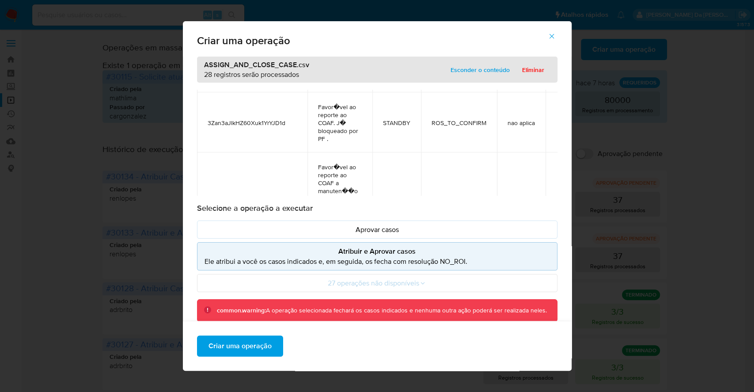
click at [258, 348] on span "Criar uma operação" at bounding box center [239, 345] width 63 height 19
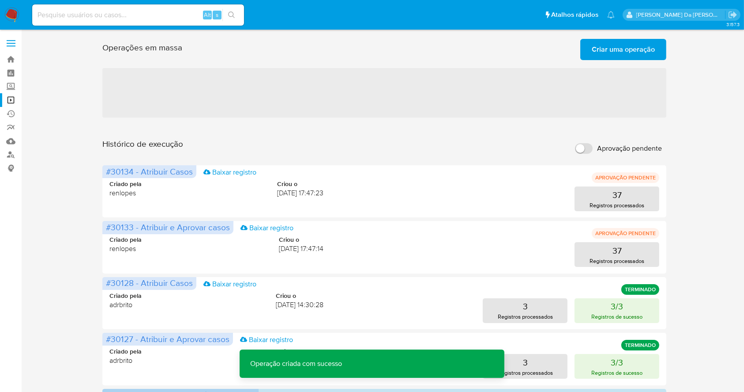
click at [623, 57] on span "Criar uma operação" at bounding box center [623, 49] width 63 height 19
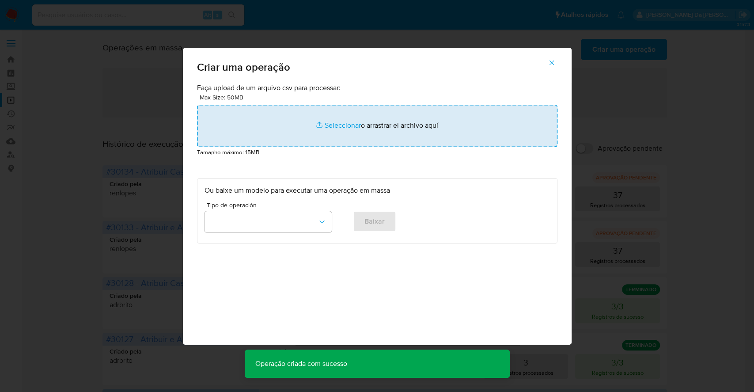
click at [346, 129] on input "file" at bounding box center [377, 126] width 360 height 42
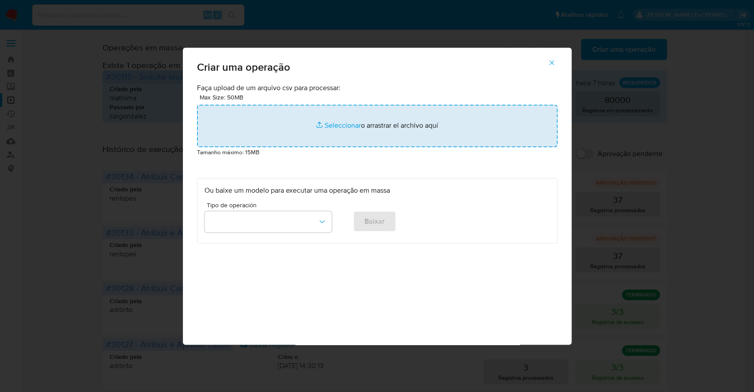
click at [339, 125] on input "file" at bounding box center [377, 126] width 360 height 42
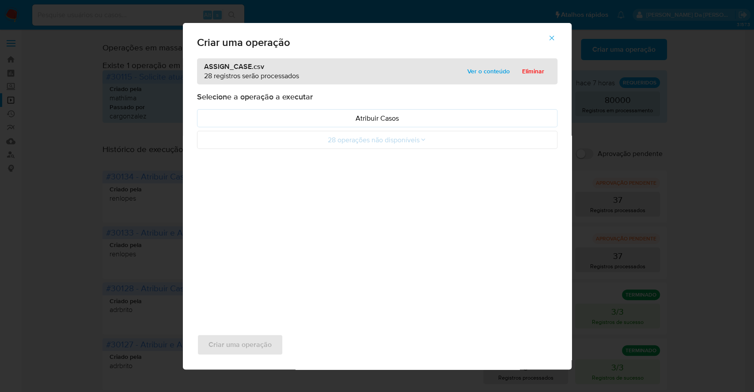
click at [498, 72] on span "Ver o conteúdo" at bounding box center [488, 71] width 42 height 12
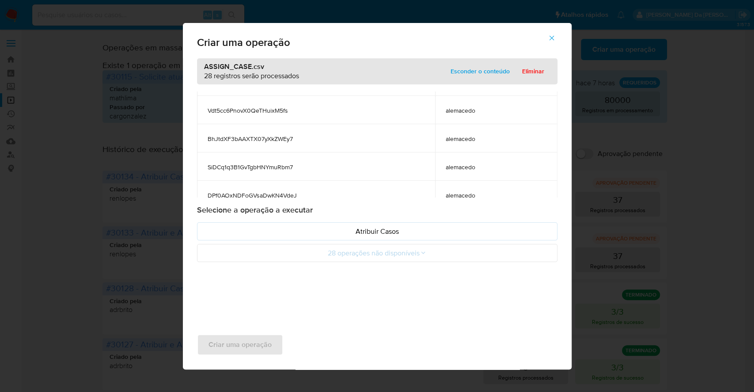
scroll to position [707, 0]
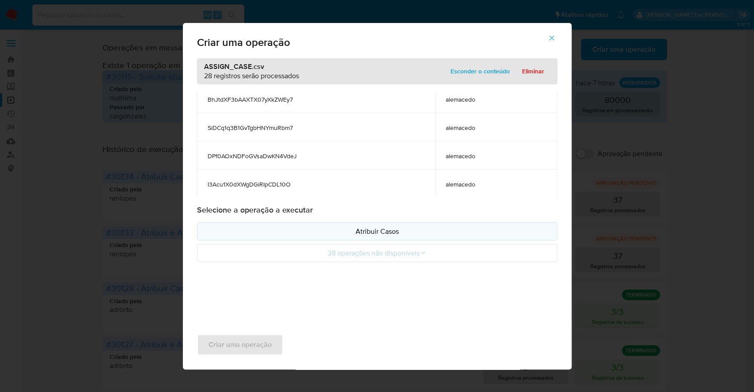
click at [358, 228] on p "Atribuir Casos" at bounding box center [376, 231] width 345 height 10
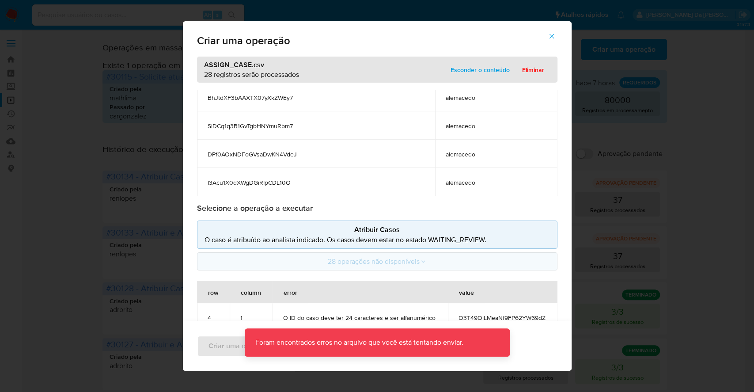
scroll to position [16, 0]
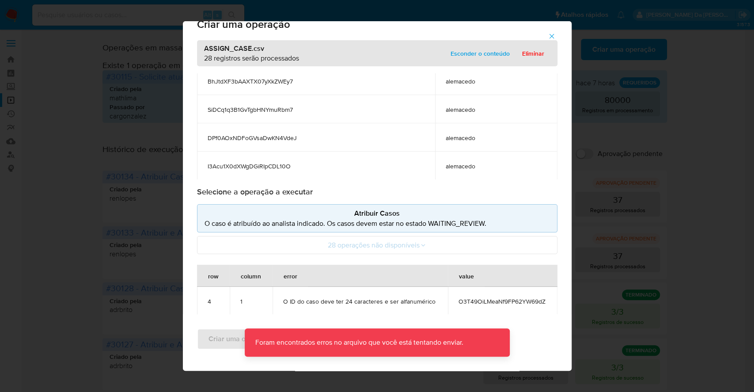
click at [464, 302] on span "O3T49OiLMeaNf9FP62YW69dZ" at bounding box center [502, 301] width 88 height 8
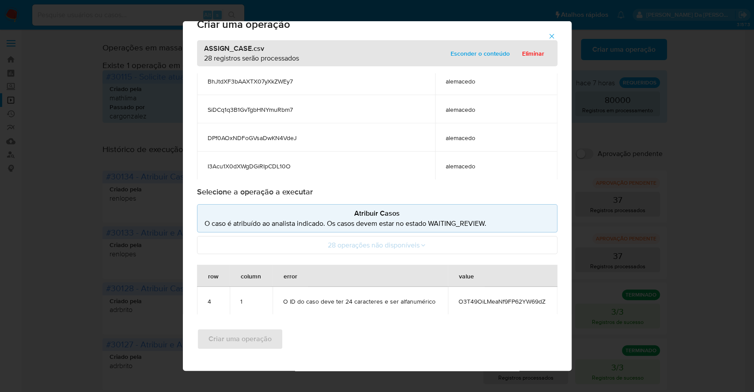
click at [555, 34] on icon "button" at bounding box center [551, 36] width 8 height 8
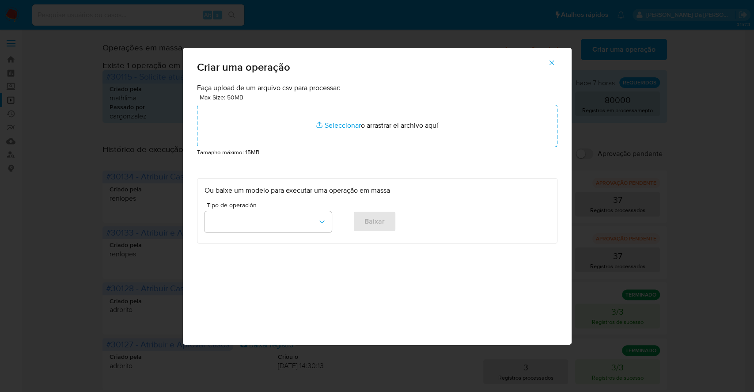
scroll to position [0, 0]
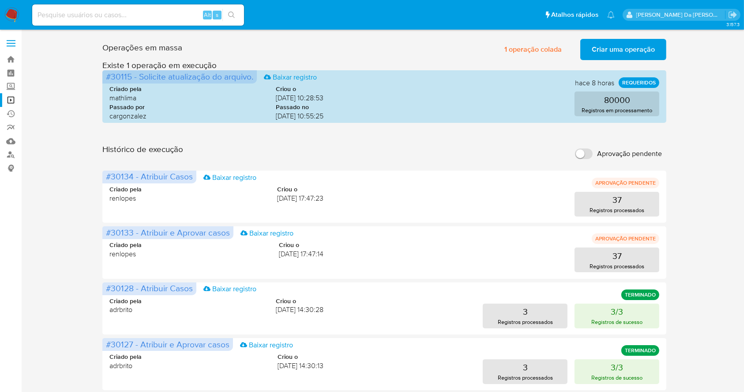
click at [614, 51] on span "Criar uma operação" at bounding box center [623, 49] width 63 height 19
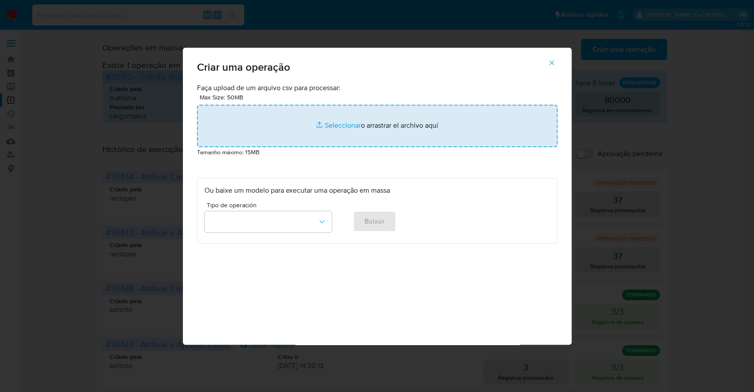
click at [327, 125] on input "file" at bounding box center [377, 126] width 360 height 42
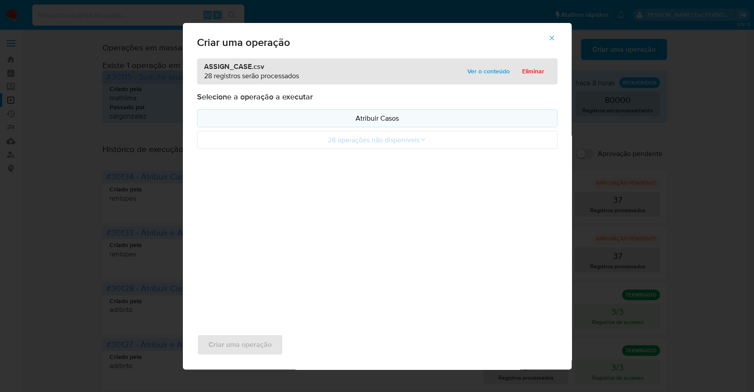
click at [367, 119] on p "Atribuir Casos" at bounding box center [376, 118] width 345 height 10
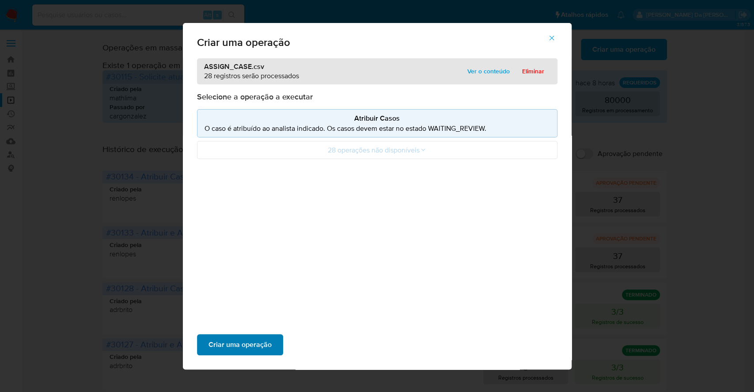
click at [245, 347] on span "Criar uma operação" at bounding box center [239, 344] width 63 height 19
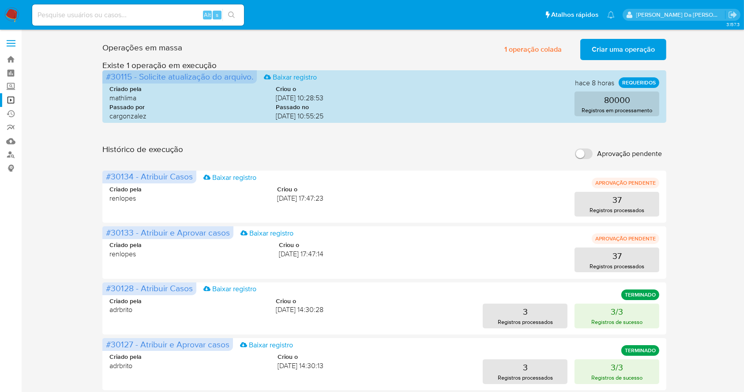
click at [589, 151] on input "Aprovação pendente" at bounding box center [584, 153] width 18 height 11
checkbox input "true"
